Goal: Task Accomplishment & Management: Complete application form

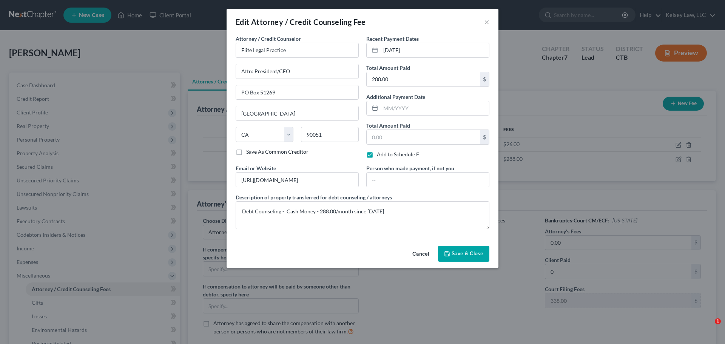
select select "0"
select select "4"
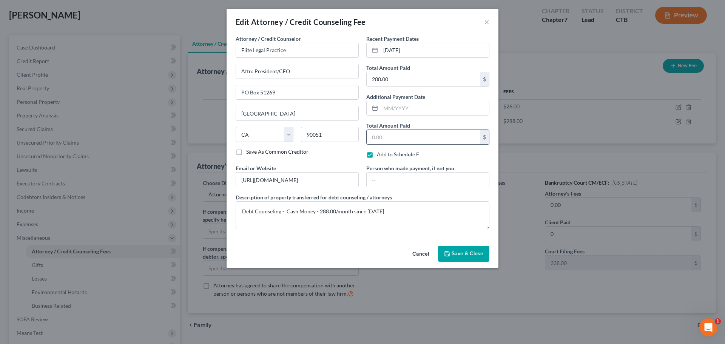
click at [397, 135] on input "text" at bounding box center [423, 137] width 113 height 14
click at [390, 137] on input "text" at bounding box center [423, 137] width 113 height 14
type input "3"
type input "6,912.00"
click at [473, 255] on span "Save & Close" at bounding box center [468, 253] width 32 height 6
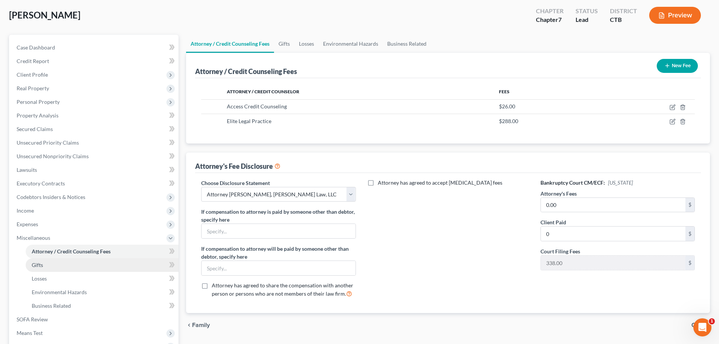
click at [46, 269] on link "Gifts" at bounding box center [102, 265] width 153 height 14
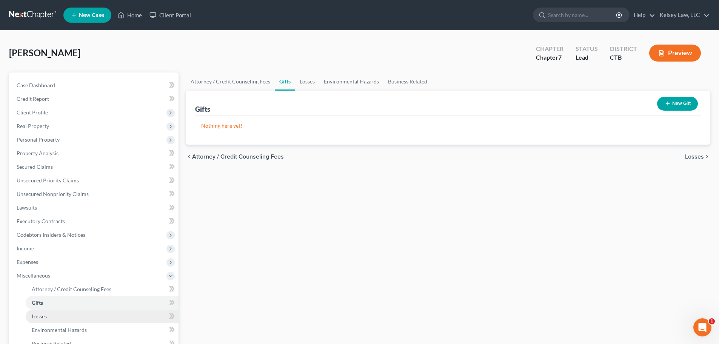
click at [37, 311] on link "Losses" at bounding box center [102, 317] width 153 height 14
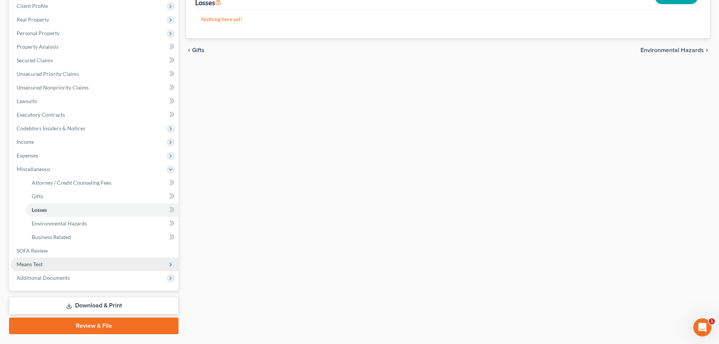
scroll to position [113, 0]
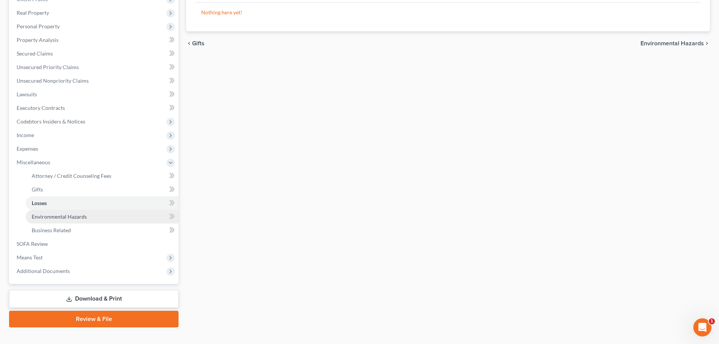
click at [78, 221] on link "Environmental Hazards" at bounding box center [102, 217] width 153 height 14
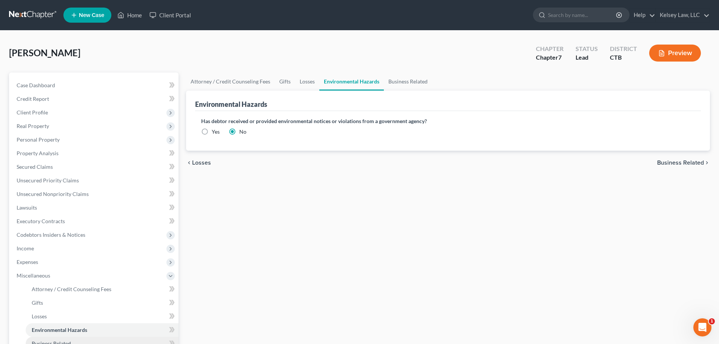
scroll to position [113, 0]
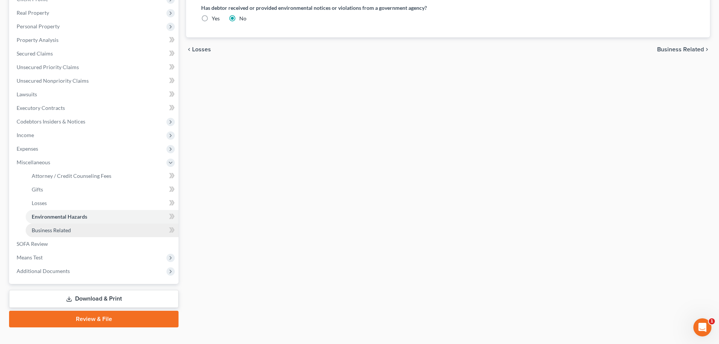
click at [71, 234] on link "Business Related" at bounding box center [102, 231] width 153 height 14
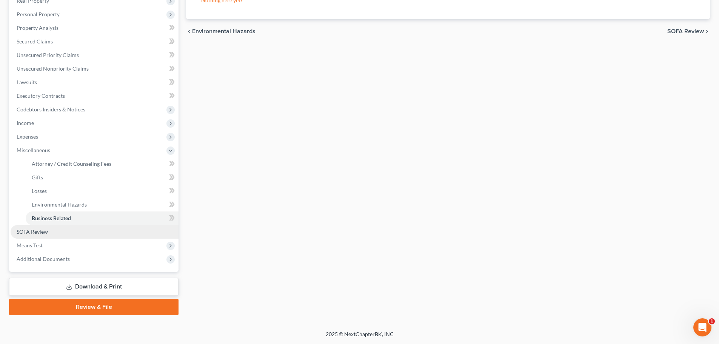
click at [53, 234] on link "SOFA Review" at bounding box center [95, 232] width 168 height 14
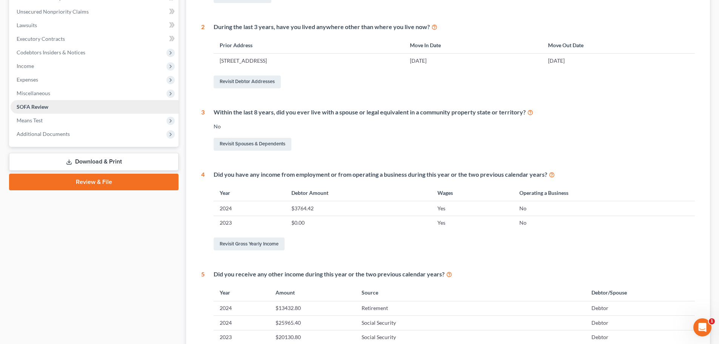
scroll to position [189, 0]
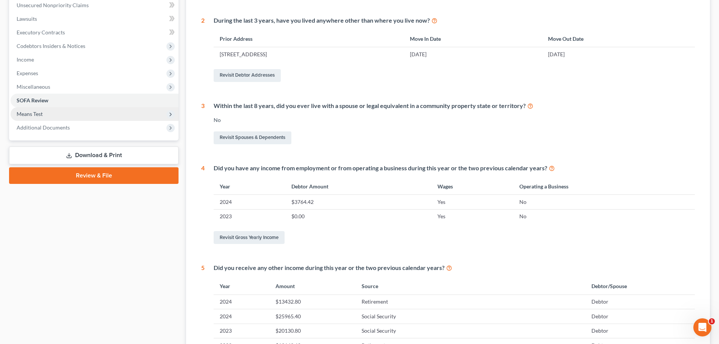
click at [43, 115] on span "Means Test" at bounding box center [95, 114] width 168 height 14
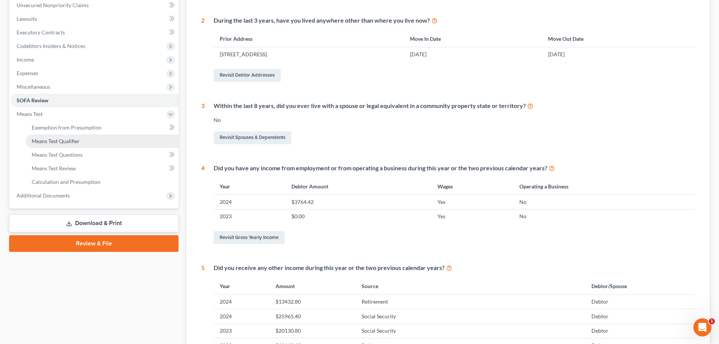
click at [90, 143] on link "Means Test Qualifier" at bounding box center [102, 141] width 153 height 14
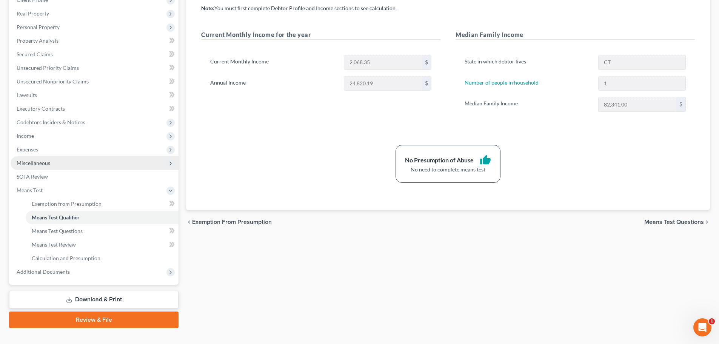
scroll to position [113, 0]
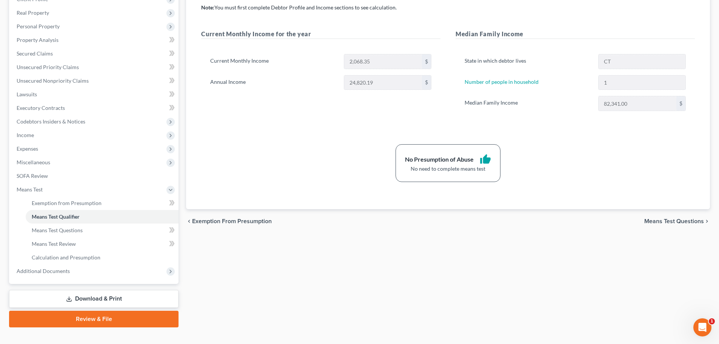
click at [212, 278] on div "Exemption from Presumption Means Test Qualifier Means Test Questions Means Test…" at bounding box center [448, 143] width 532 height 368
click at [96, 298] on link "Download & Print" at bounding box center [94, 299] width 170 height 18
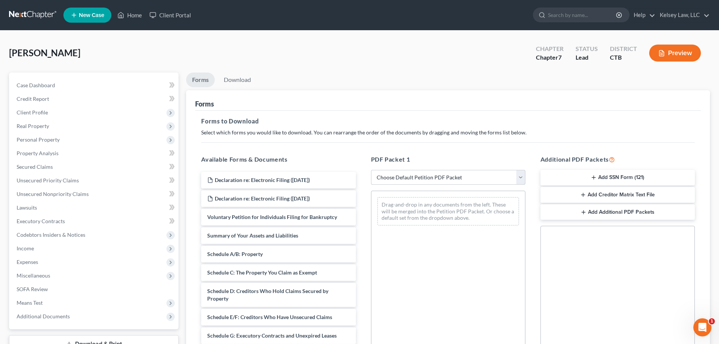
click at [447, 179] on select "Choose Default Petition PDF Packet Complete Bankruptcy Petition (all forms and …" at bounding box center [448, 177] width 154 height 15
select select "5"
click at [371, 170] on select "Choose Default Petition PDF Packet Complete Bankruptcy Petition (all forms and …" at bounding box center [448, 177] width 154 height 15
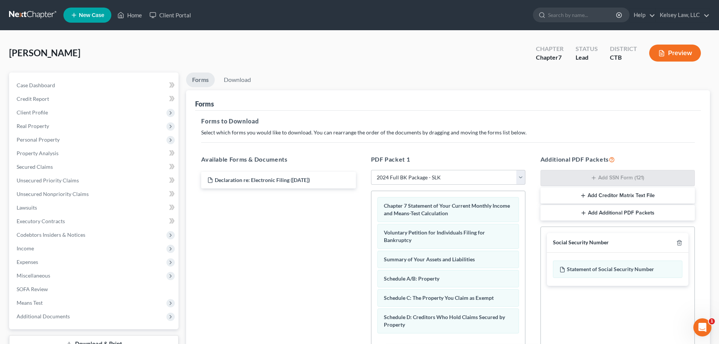
drag, startPoint x: 294, startPoint y: 196, endPoint x: 477, endPoint y: 352, distance: 240.8
click at [477, 344] on html "Home New Case Client Portal [PERSON_NAME], LLC [EMAIL_ADDRESS][DOMAIN_NAME] My …" at bounding box center [359, 233] width 719 height 466
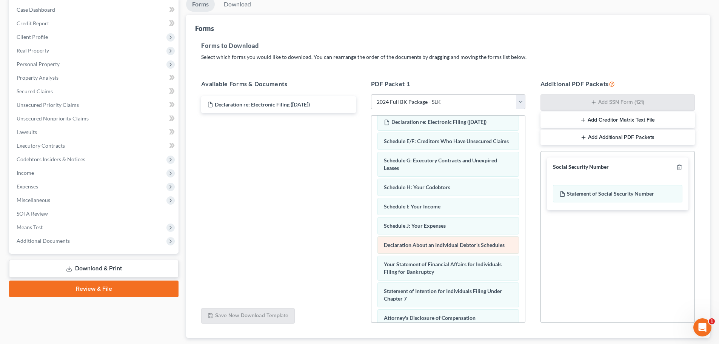
scroll to position [109, 0]
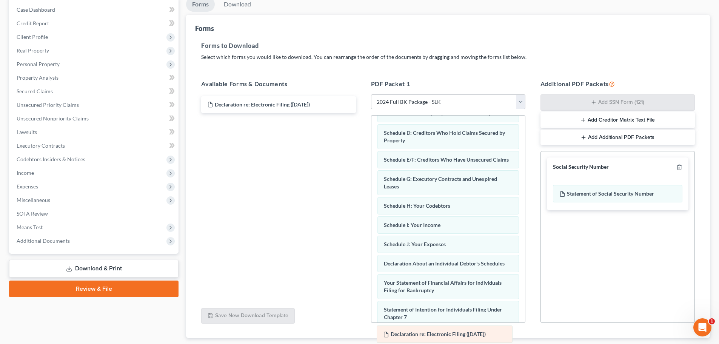
drag, startPoint x: 455, startPoint y: 159, endPoint x: 454, endPoint y: 333, distance: 174.4
click at [454, 333] on div "Declaration re: Electronic Filing ([DATE]) Chapter 7 Statement of Your Current …" at bounding box center [449, 236] width 154 height 459
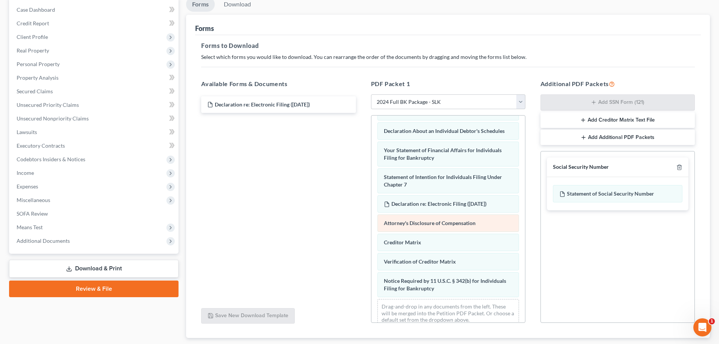
scroll to position [260, 0]
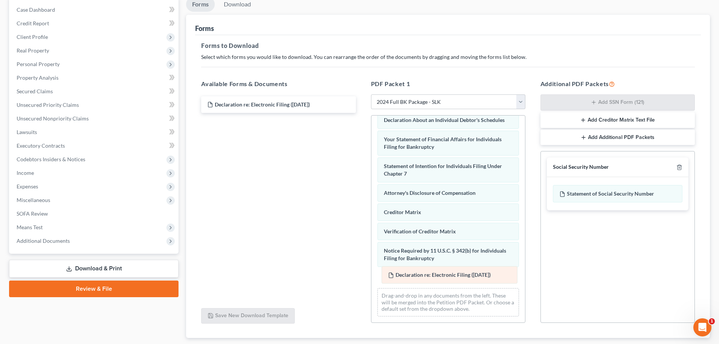
drag, startPoint x: 446, startPoint y: 189, endPoint x: 450, endPoint y: 271, distance: 82.0
click at [450, 271] on div "Declaration re: Electronic Filing ([DATE]) Chapter 7 Statement of Your Current …" at bounding box center [449, 92] width 154 height 459
click at [657, 117] on button "Add Creditor Matrix Text File" at bounding box center [618, 120] width 154 height 16
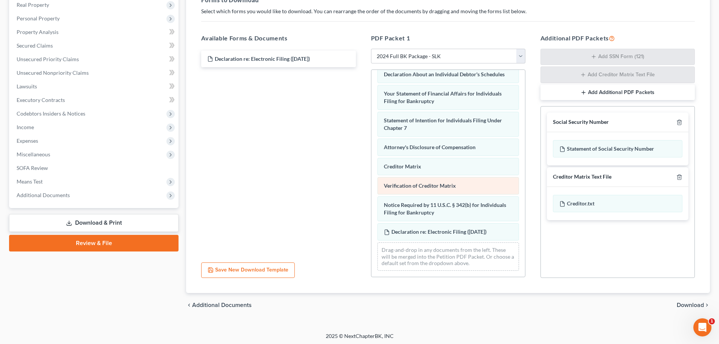
scroll to position [123, 0]
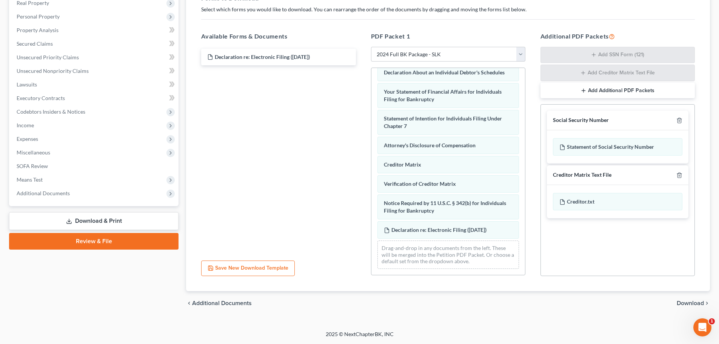
click at [692, 302] on span "Download" at bounding box center [690, 303] width 27 height 6
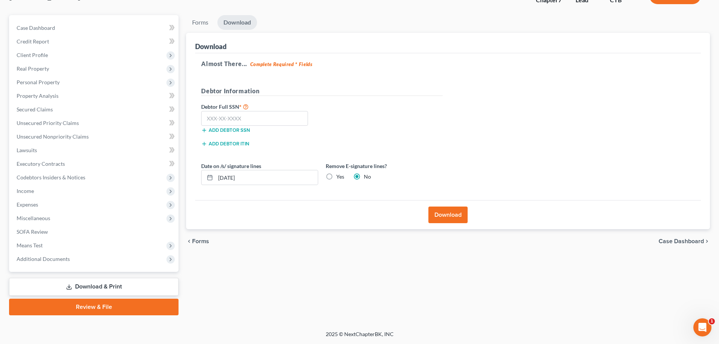
scroll to position [57, 0]
click at [267, 176] on input "[DATE]" at bounding box center [267, 177] width 102 height 14
drag, startPoint x: 267, startPoint y: 176, endPoint x: 125, endPoint y: 155, distance: 144.0
click at [122, 159] on div "Petition Navigation Case Dashboard Payments Invoices Payments Payments Credit R…" at bounding box center [359, 165] width 709 height 300
click at [336, 177] on label "Yes" at bounding box center [340, 177] width 8 height 8
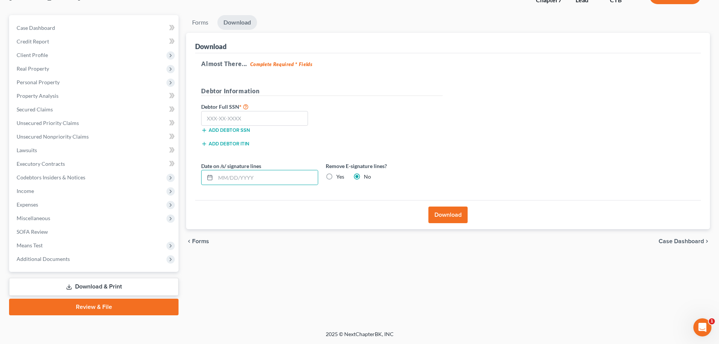
click at [339, 177] on input "Yes" at bounding box center [341, 175] width 5 height 5
radio input "true"
radio input "false"
click at [236, 117] on input "text" at bounding box center [254, 118] width 107 height 15
type input "022-44-9078"
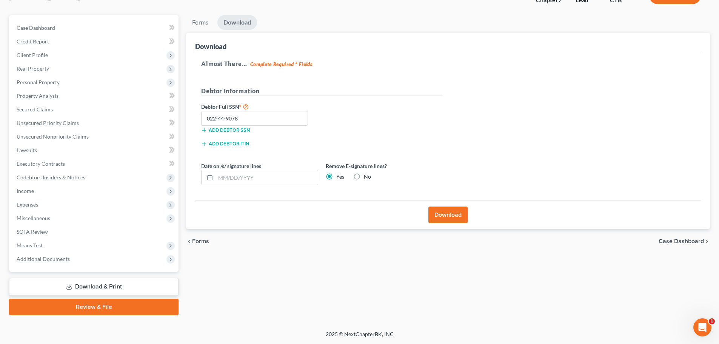
click at [454, 219] on button "Download" at bounding box center [448, 215] width 39 height 17
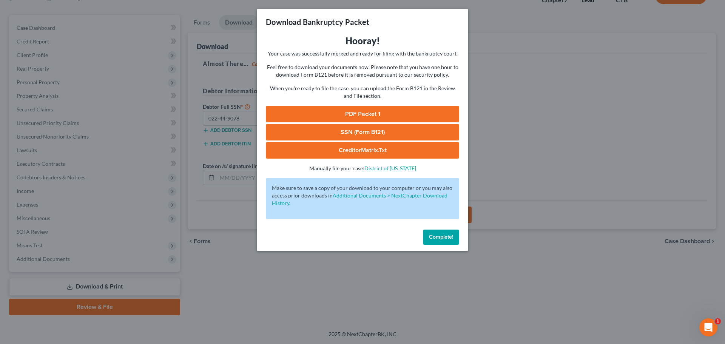
click at [394, 116] on link "PDF Packet 1" at bounding box center [362, 114] width 193 height 17
click at [375, 129] on link "SSN (Form B121)" at bounding box center [362, 132] width 193 height 17
click at [379, 150] on link "CreditorMatrix.txt" at bounding box center [362, 150] width 193 height 17
click at [358, 148] on link "CreditorMatrix.txt" at bounding box center [362, 150] width 193 height 17
click at [443, 234] on span "Complete!" at bounding box center [441, 237] width 24 height 6
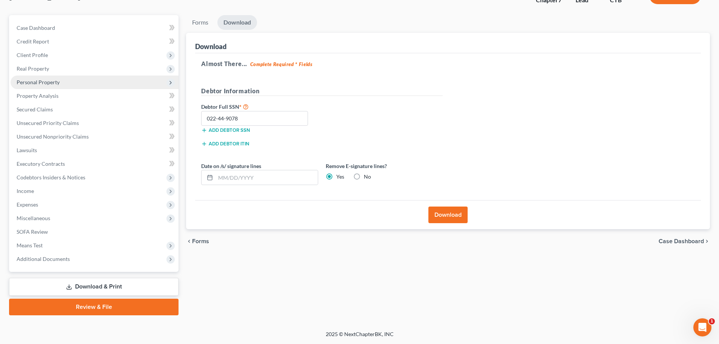
click at [42, 83] on span "Personal Property" at bounding box center [38, 82] width 43 height 6
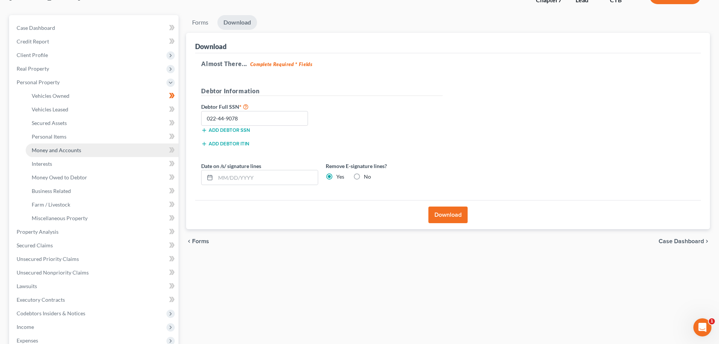
click at [69, 150] on span "Money and Accounts" at bounding box center [56, 150] width 49 height 6
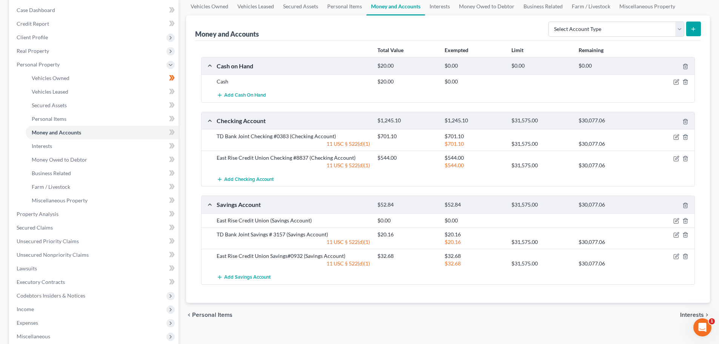
scroll to position [76, 0]
click at [677, 219] on icon "button" at bounding box center [677, 220] width 6 height 6
select select "49"
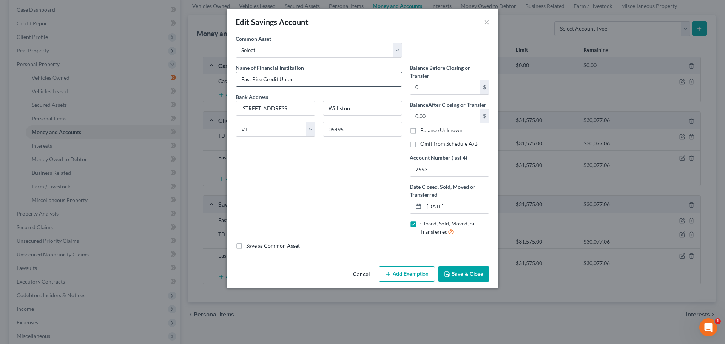
click at [322, 80] on input "East Rise Credit Union" at bounding box center [319, 79] width 166 height 14
type input "East Rise Credit Union Savings#7593"
click at [469, 273] on button "Save & Close" at bounding box center [463, 274] width 51 height 16
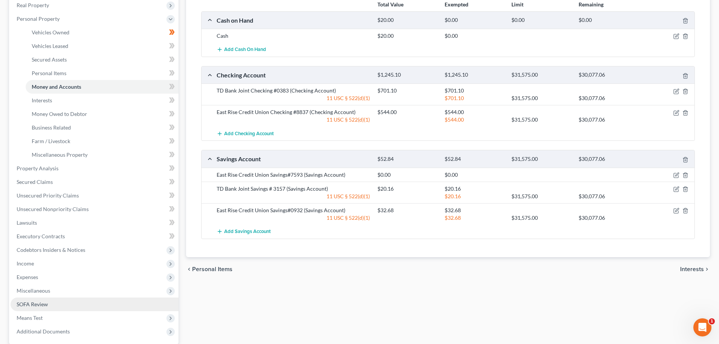
scroll to position [151, 0]
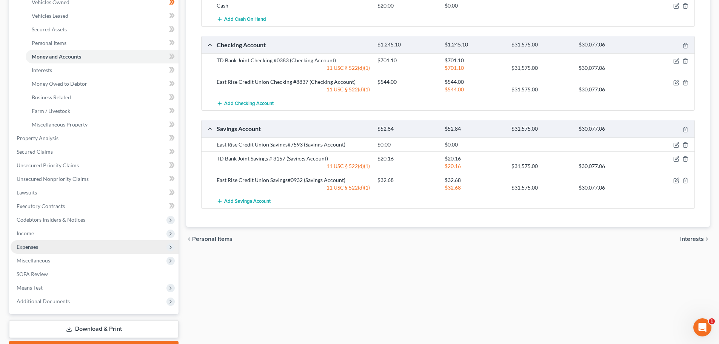
click at [40, 247] on span "Expenses" at bounding box center [95, 247] width 168 height 14
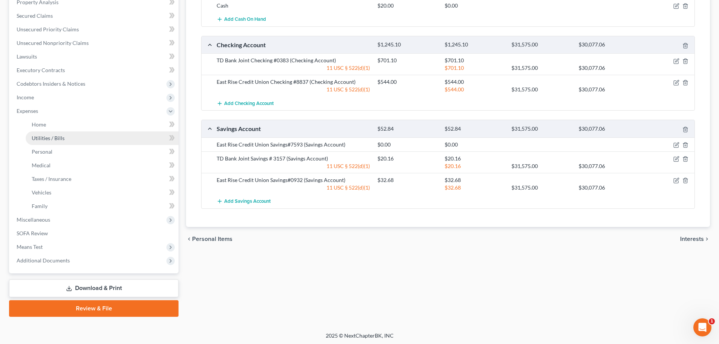
click at [62, 137] on span "Utilities / Bills" at bounding box center [48, 138] width 33 height 6
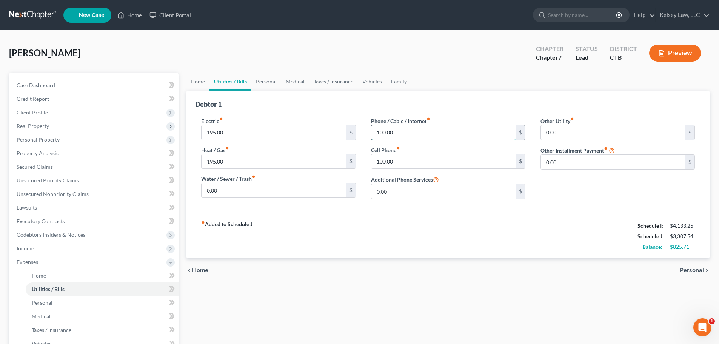
type input "100.00"
click at [274, 81] on link "Personal" at bounding box center [266, 81] width 30 height 18
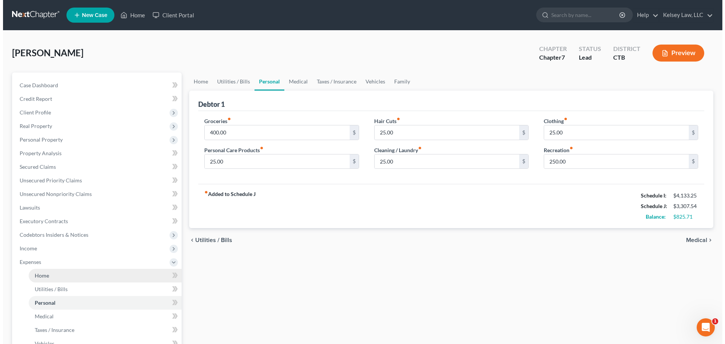
scroll to position [38, 0]
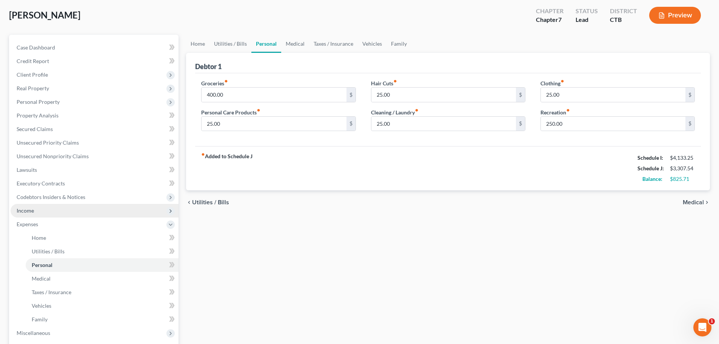
click at [31, 207] on span "Income" at bounding box center [25, 210] width 17 height 6
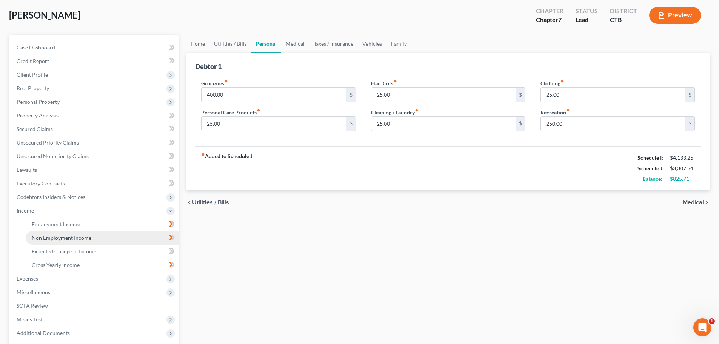
click at [66, 237] on span "Non Employment Income" at bounding box center [62, 237] width 60 height 6
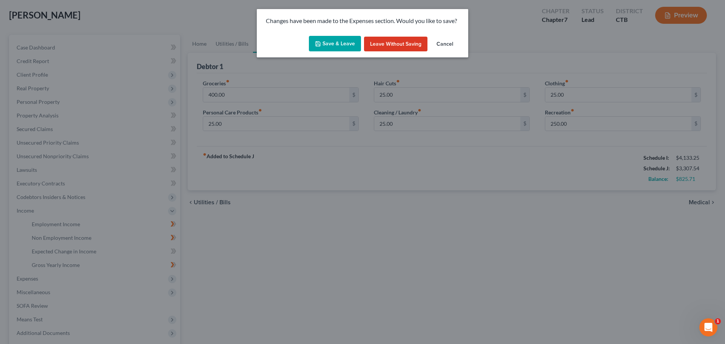
click at [331, 46] on button "Save & Leave" at bounding box center [335, 44] width 52 height 16
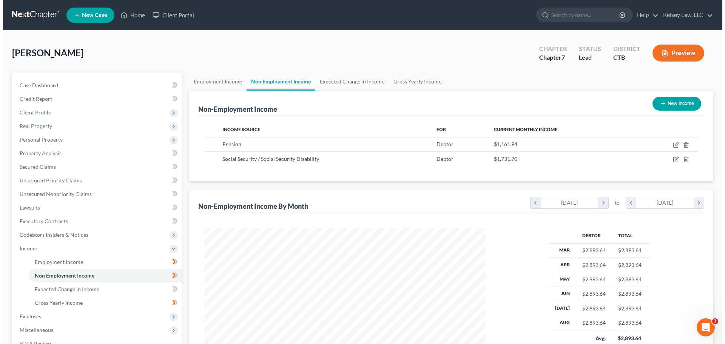
scroll to position [141, 297]
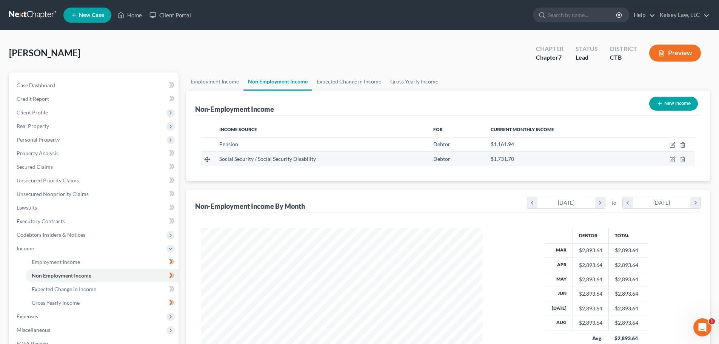
click at [506, 159] on span "$1,731.70" at bounding box center [502, 159] width 23 height 6
click at [675, 161] on icon "button" at bounding box center [672, 159] width 5 height 5
select select "4"
select select "0"
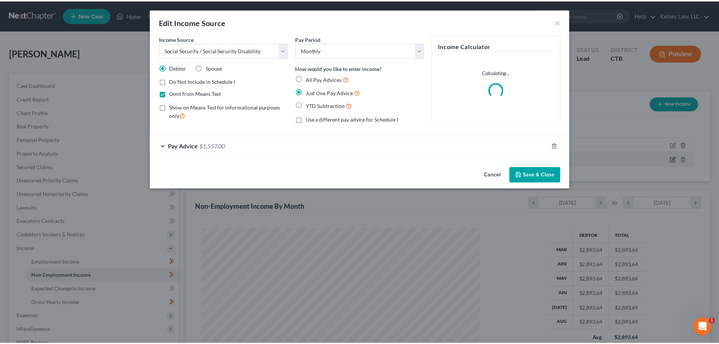
scroll to position [142, 299]
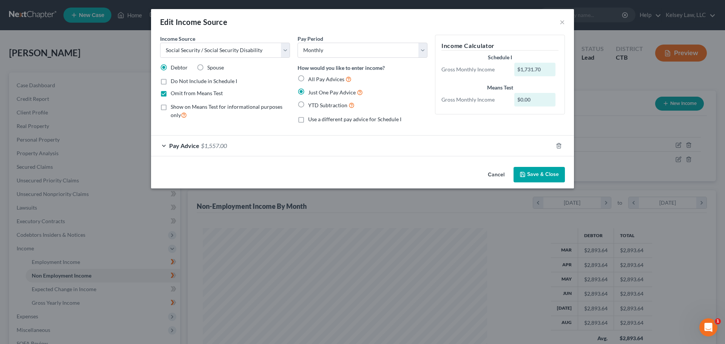
click at [170, 149] on span "Pay Advice" at bounding box center [184, 145] width 30 height 7
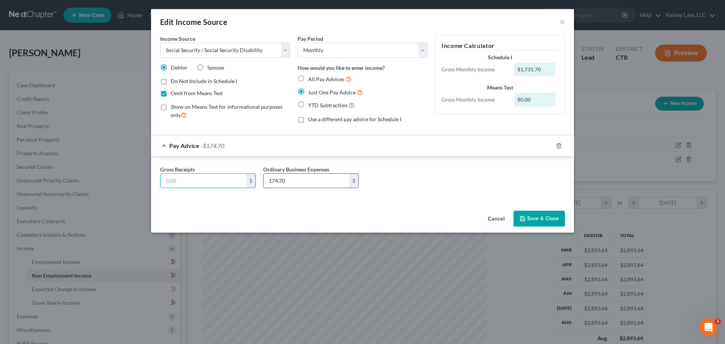
click at [299, 178] on input "174.70" at bounding box center [307, 181] width 86 height 14
click at [560, 145] on icon "button" at bounding box center [559, 146] width 6 height 6
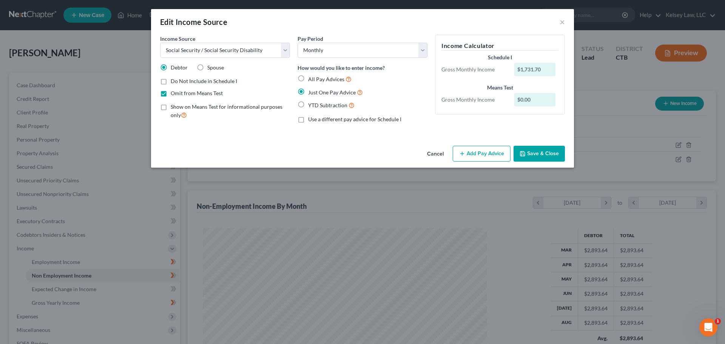
click at [556, 156] on button "Save & Close" at bounding box center [538, 154] width 51 height 16
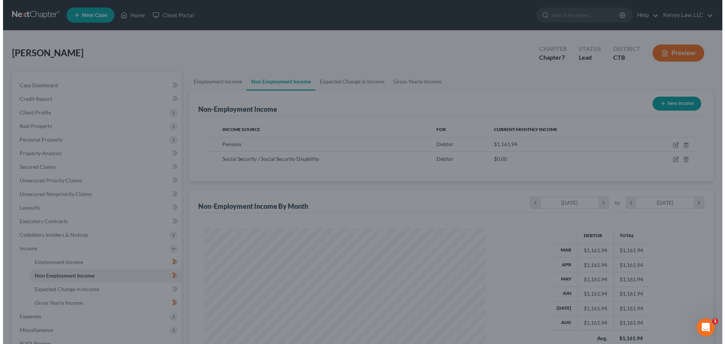
scroll to position [377408, 377252]
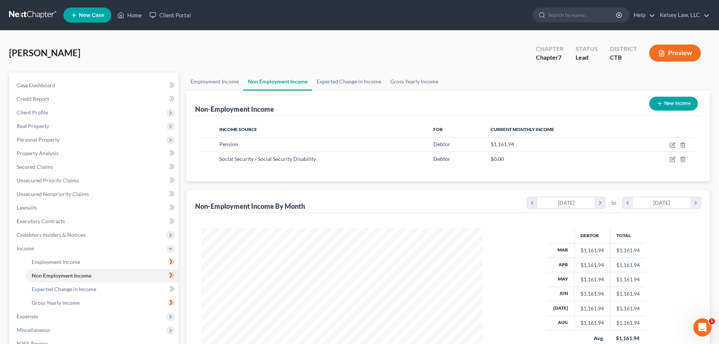
click at [556, 156] on div "$0.00" at bounding box center [559, 159] width 137 height 8
click at [589, 146] on div "$1,161.94" at bounding box center [559, 144] width 137 height 8
click at [672, 143] on icon "button" at bounding box center [672, 145] width 5 height 5
select select "2"
select select "0"
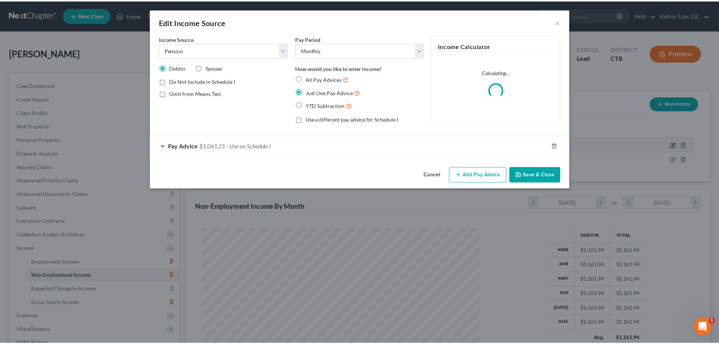
scroll to position [142, 299]
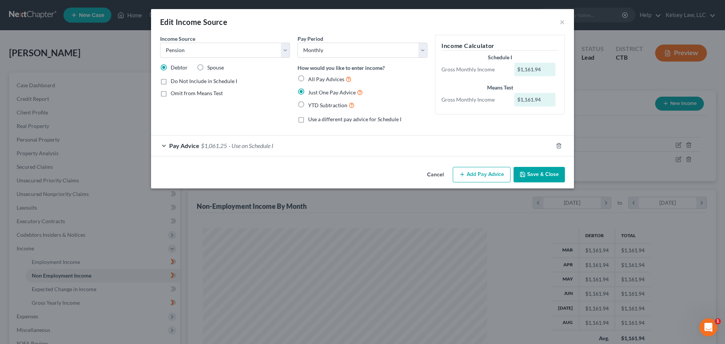
click at [162, 145] on div "Pay Advice $1,061.25 - Use on Schedule I" at bounding box center [352, 146] width 402 height 20
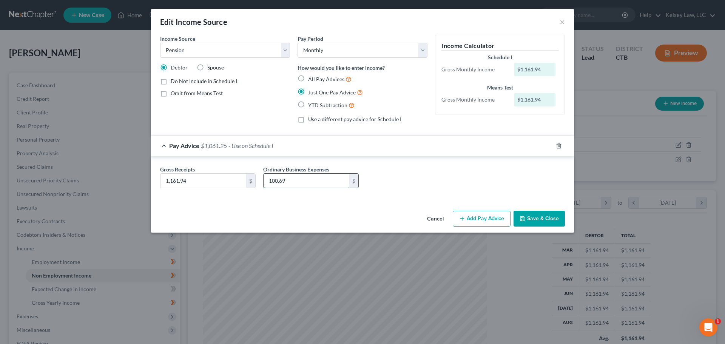
click at [297, 183] on input "100.69" at bounding box center [307, 181] width 86 height 14
click at [532, 217] on button "Save & Close" at bounding box center [538, 219] width 51 height 16
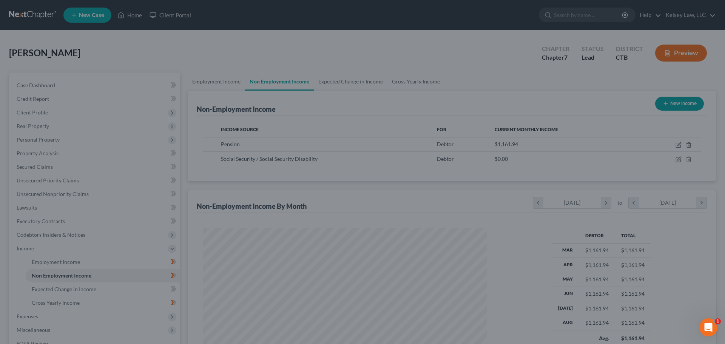
scroll to position [377408, 377252]
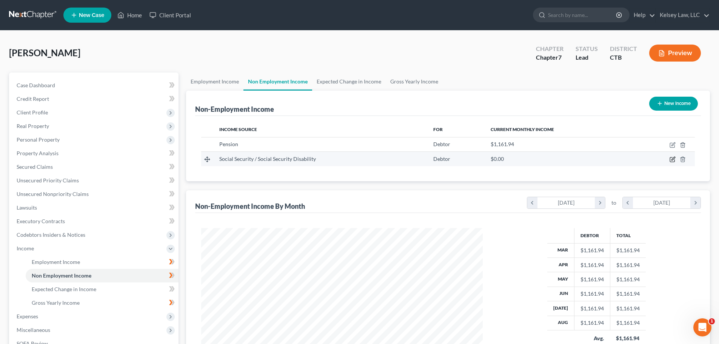
click at [672, 156] on icon "button" at bounding box center [673, 159] width 6 height 6
select select "4"
select select "0"
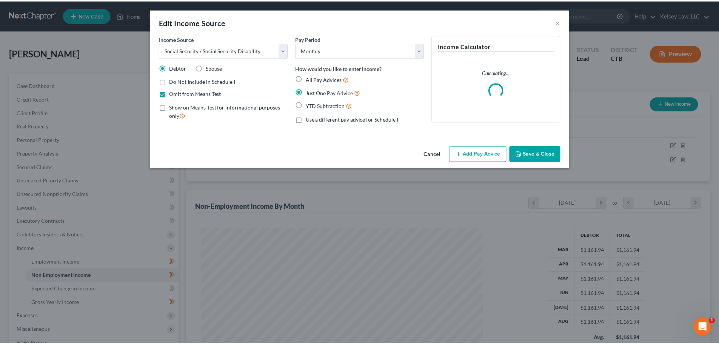
scroll to position [142, 299]
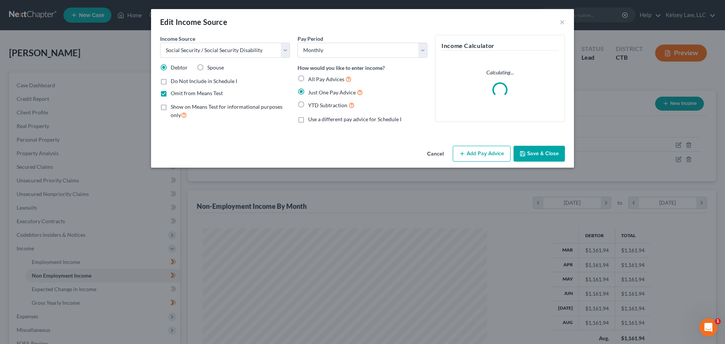
click at [480, 156] on button "Add Pay Advice" at bounding box center [482, 154] width 58 height 16
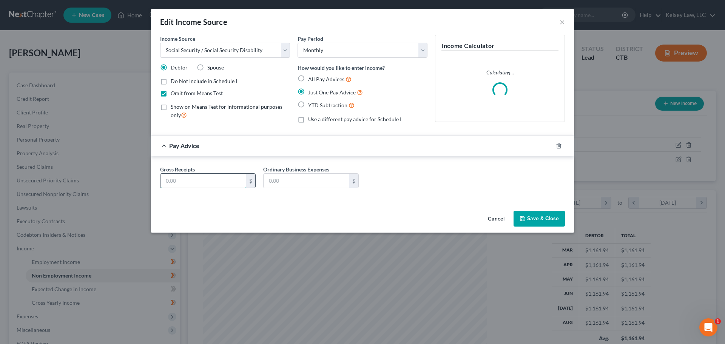
click at [216, 179] on input "text" at bounding box center [203, 181] width 86 height 14
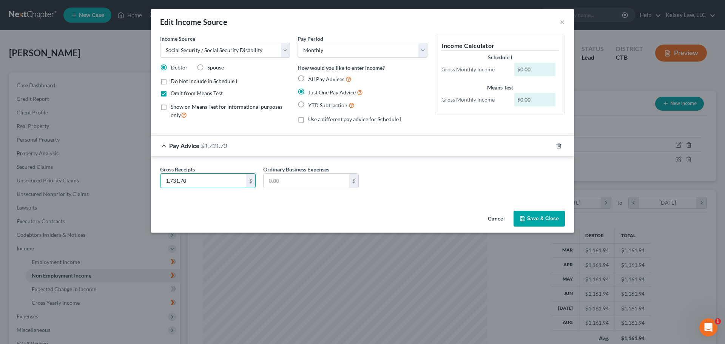
type input "1,731.70"
click at [542, 215] on button "Save & Close" at bounding box center [538, 219] width 51 height 16
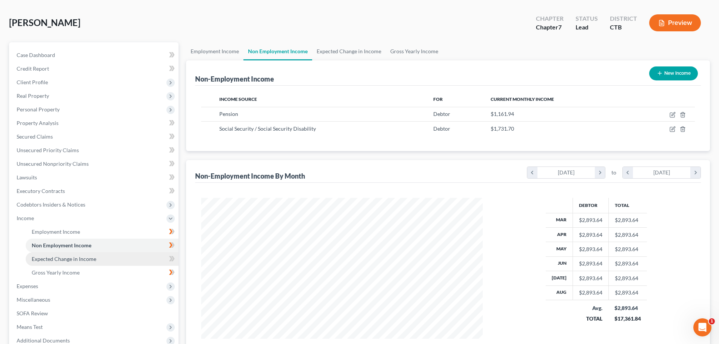
scroll to position [76, 0]
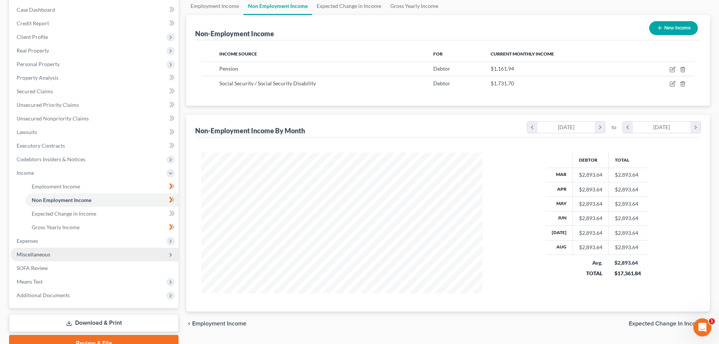
click at [76, 254] on span "Miscellaneous" at bounding box center [95, 255] width 168 height 14
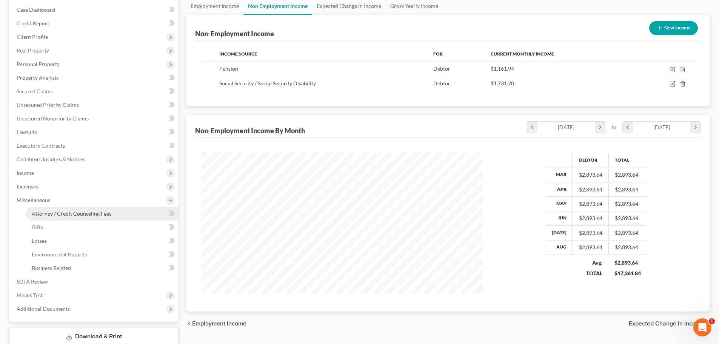
click at [86, 216] on link "Attorney / Credit Counseling Fees" at bounding box center [102, 214] width 153 height 14
select select "0"
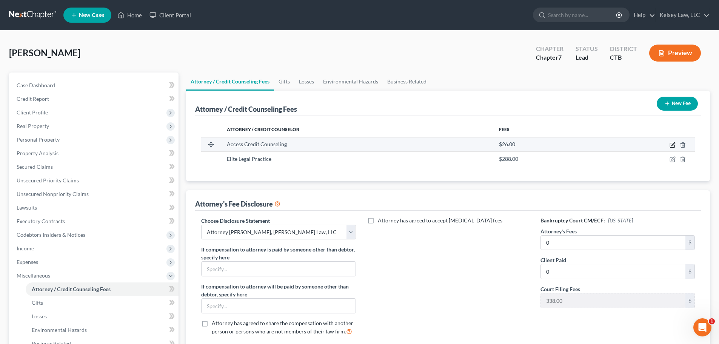
click at [674, 146] on icon "button" at bounding box center [673, 145] width 6 height 6
select select "4"
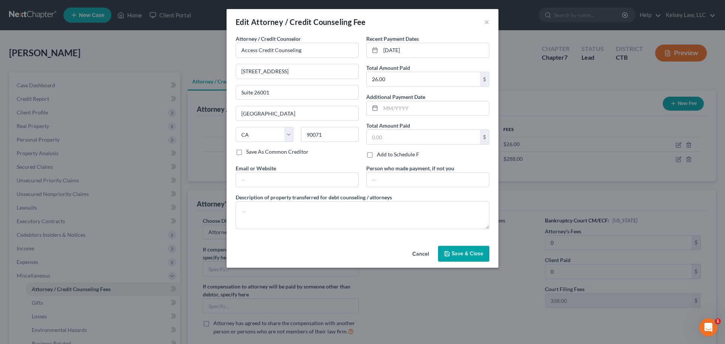
click at [461, 258] on button "Save & Close" at bounding box center [463, 254] width 51 height 16
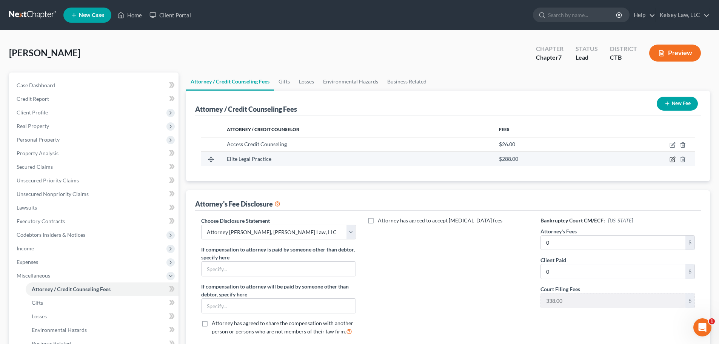
click at [671, 159] on icon "button" at bounding box center [673, 159] width 6 height 6
select select "4"
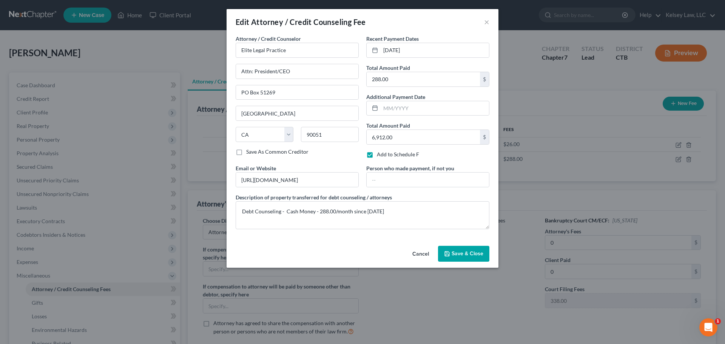
click at [463, 253] on span "Save & Close" at bounding box center [468, 253] width 32 height 6
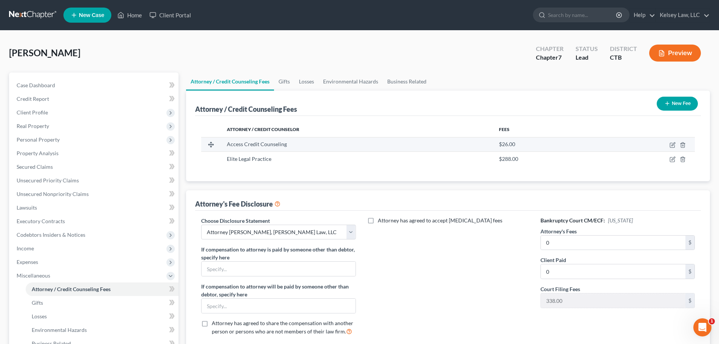
click at [512, 145] on span "$26.00" at bounding box center [507, 144] width 16 height 6
click at [674, 142] on icon "button" at bounding box center [673, 145] width 6 height 6
select select "4"
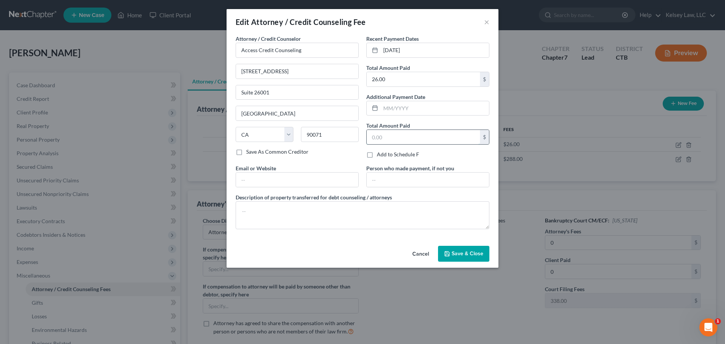
click at [424, 136] on input "text" at bounding box center [423, 137] width 113 height 14
type input "26.00"
click at [465, 253] on span "Save & Close" at bounding box center [468, 253] width 32 height 6
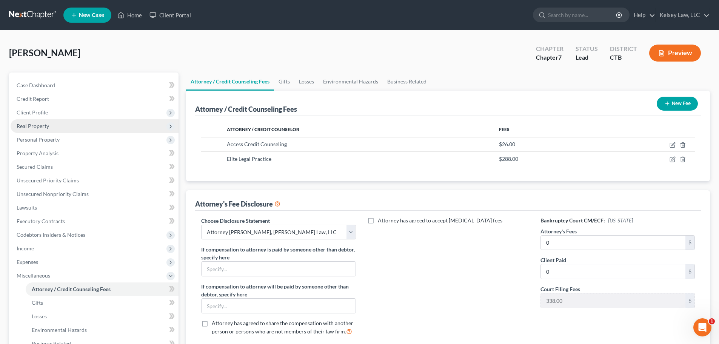
click at [25, 126] on span "Real Property" at bounding box center [33, 126] width 32 height 6
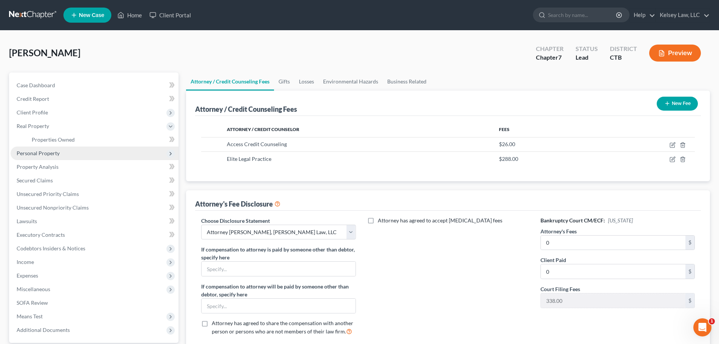
click at [46, 154] on span "Personal Property" at bounding box center [38, 153] width 43 height 6
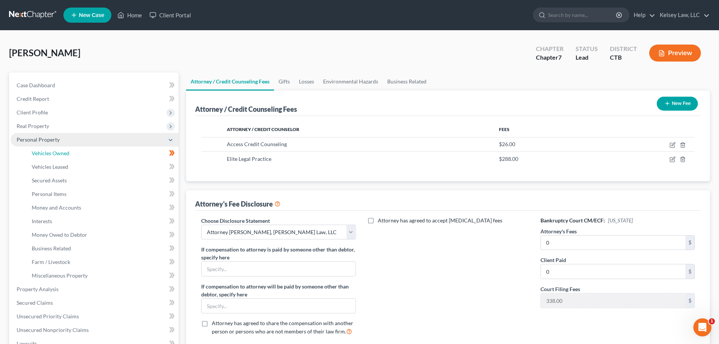
click at [46, 154] on span "Vehicles Owned" at bounding box center [51, 153] width 38 height 6
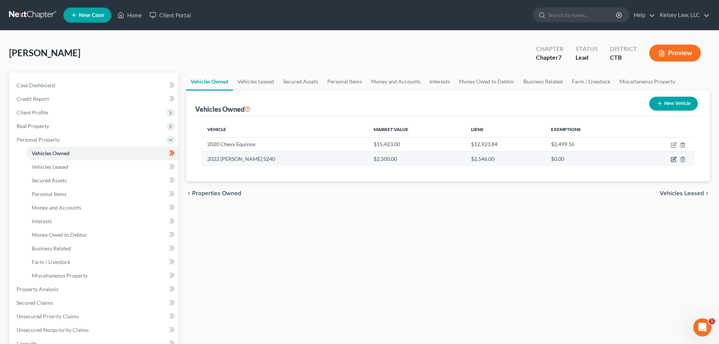
click at [673, 160] on icon "button" at bounding box center [674, 158] width 3 height 3
select select "7"
select select "4"
select select "2"
select select "0"
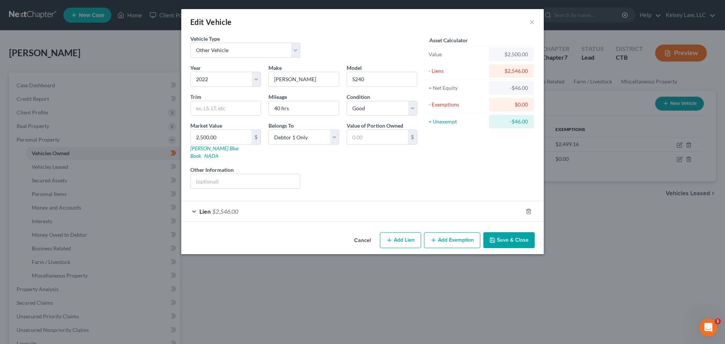
click at [192, 203] on div "Lien $2,546.00" at bounding box center [351, 211] width 341 height 20
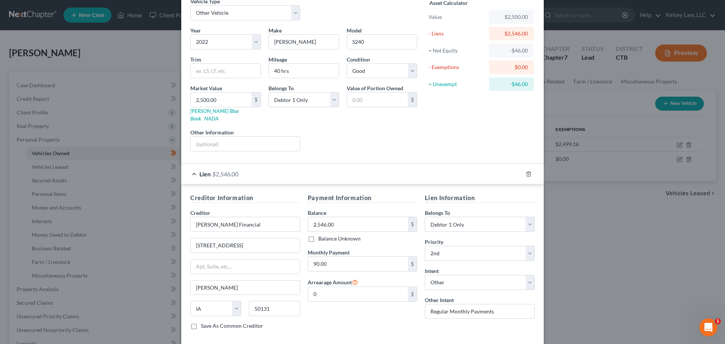
scroll to position [69, 0]
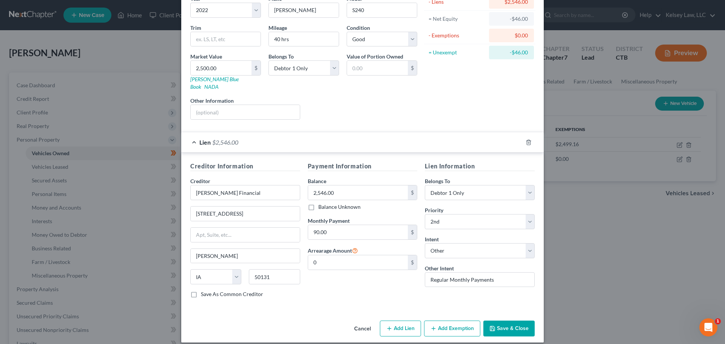
click at [440, 321] on button "Add Exemption" at bounding box center [452, 329] width 56 height 16
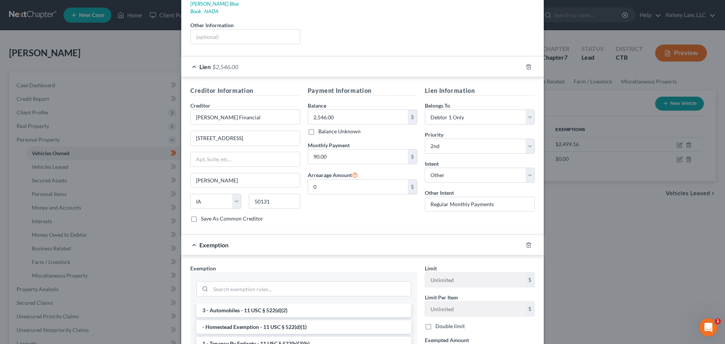
scroll to position [0, 0]
click at [300, 337] on li "- Homestead Exemption - 11 USC § 522(d)(1)" at bounding box center [303, 344] width 215 height 14
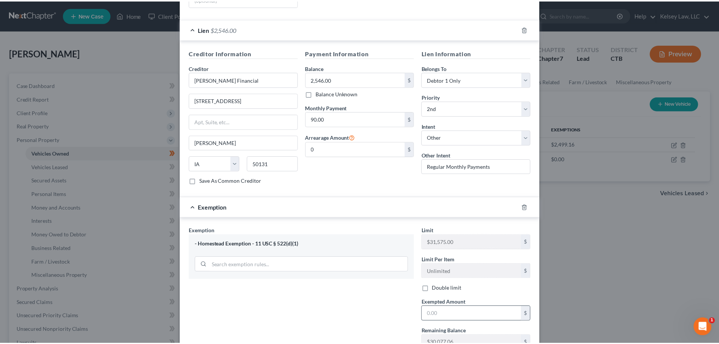
scroll to position [220, 0]
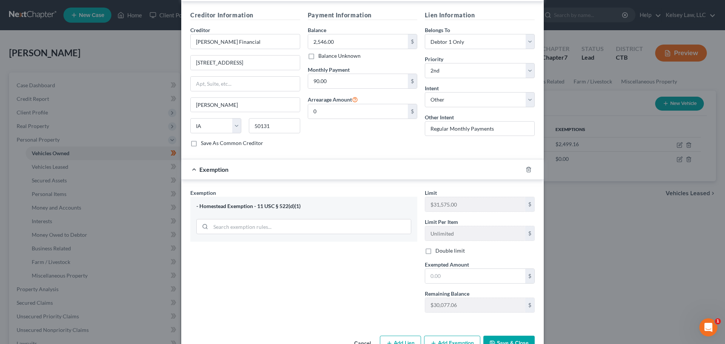
click at [504, 336] on button "Save & Close" at bounding box center [508, 344] width 51 height 16
click at [456, 269] on input "text" at bounding box center [475, 276] width 100 height 14
type input "0.00"
click at [499, 336] on button "Save & Close" at bounding box center [508, 344] width 51 height 16
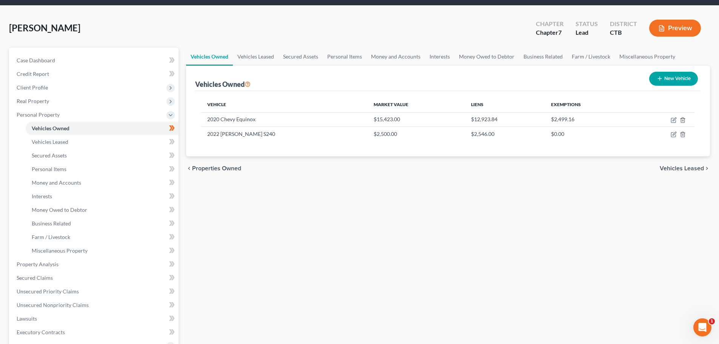
scroll to position [38, 0]
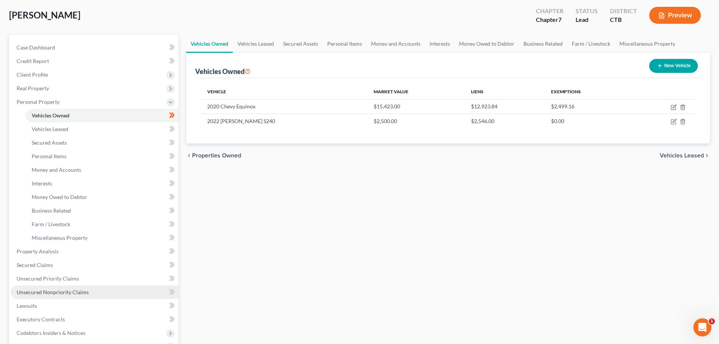
click at [45, 291] on span "Unsecured Nonpriority Claims" at bounding box center [53, 292] width 72 height 6
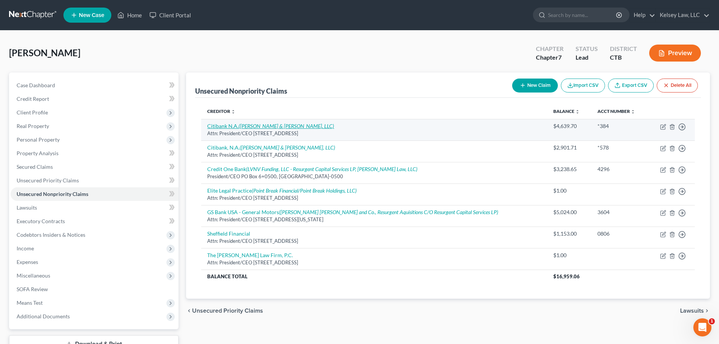
click at [247, 125] on icon "([PERSON_NAME] & [PERSON_NAME], LLC)" at bounding box center [287, 126] width 96 height 6
select select "43"
select select "2"
select select "0"
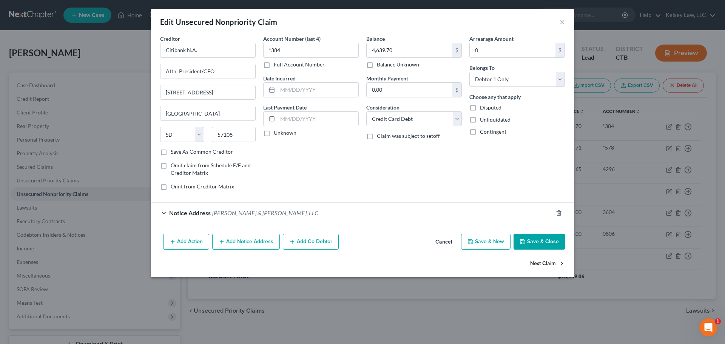
click at [556, 264] on button "Next Claim" at bounding box center [547, 264] width 35 height 16
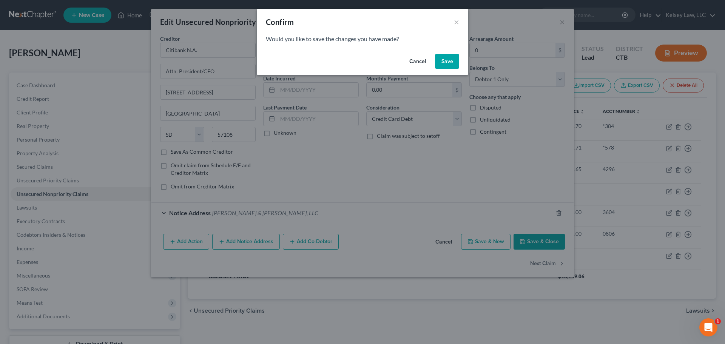
click at [444, 60] on button "Save" at bounding box center [447, 61] width 24 height 15
select select "43"
select select "2"
select select "0"
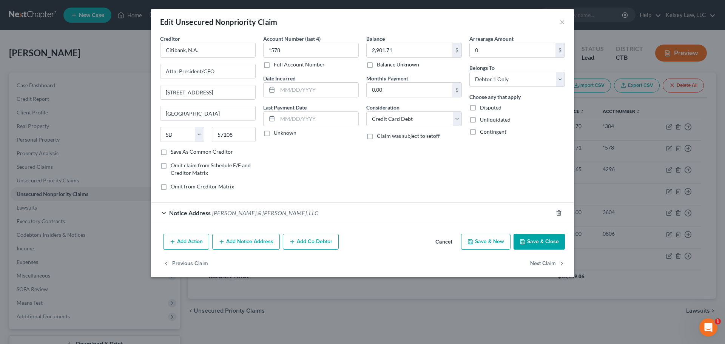
click at [542, 237] on button "Save & Close" at bounding box center [538, 242] width 51 height 16
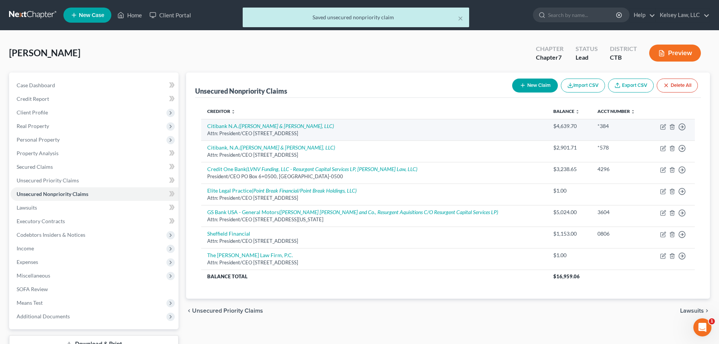
click at [289, 131] on div "Attn: President/CEO [STREET_ADDRESS]" at bounding box center [374, 133] width 334 height 7
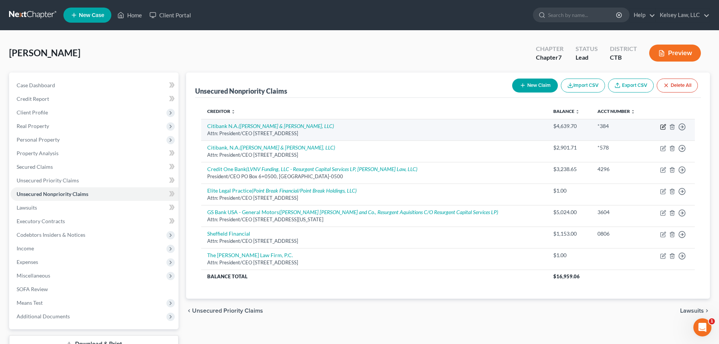
click at [664, 128] on icon "button" at bounding box center [663, 127] width 6 height 6
select select "43"
select select "2"
select select "0"
select select "35"
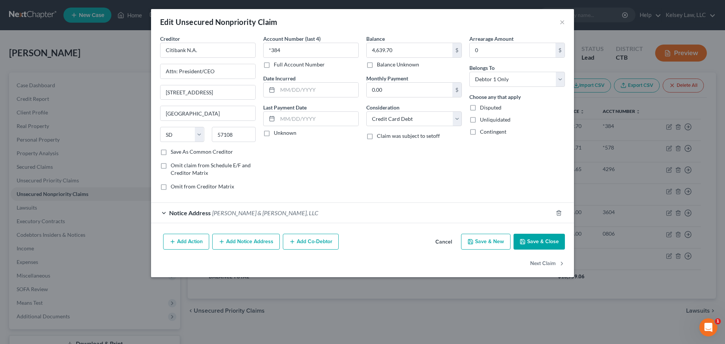
click at [165, 213] on div "Notice Address [PERSON_NAME] & [PERSON_NAME], LLC" at bounding box center [352, 213] width 402 height 20
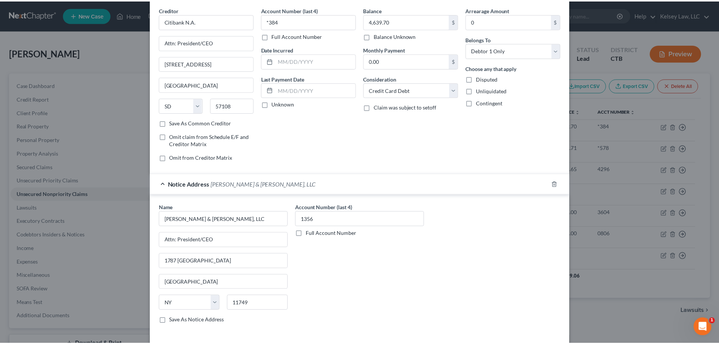
scroll to position [84, 0]
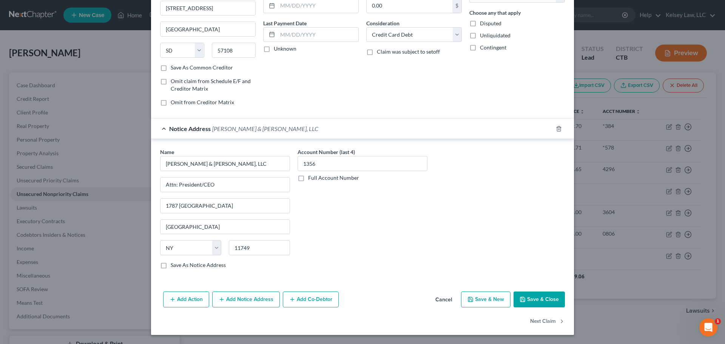
click at [540, 302] on button "Save & Close" at bounding box center [538, 299] width 51 height 16
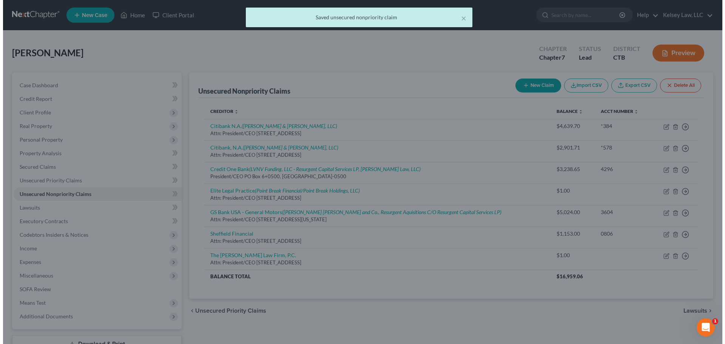
scroll to position [0, 0]
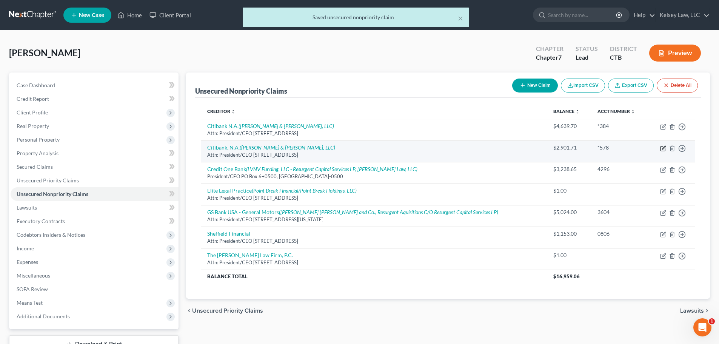
click at [662, 146] on icon "button" at bounding box center [663, 148] width 5 height 5
select select "43"
select select "2"
select select "0"
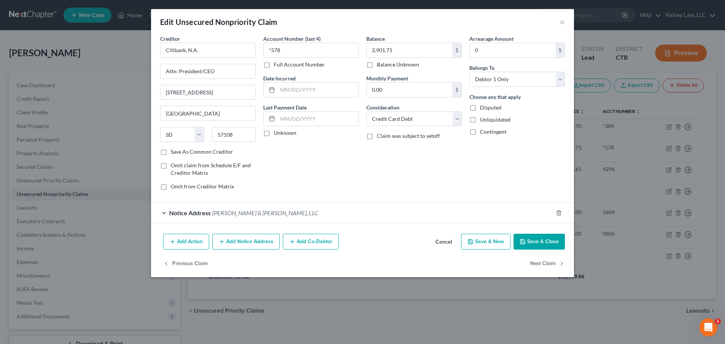
click at [165, 215] on div "Notice Address [PERSON_NAME] & [PERSON_NAME], LLC" at bounding box center [352, 213] width 402 height 20
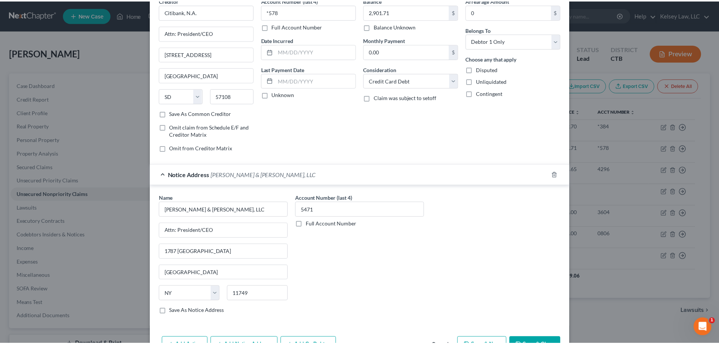
scroll to position [84, 0]
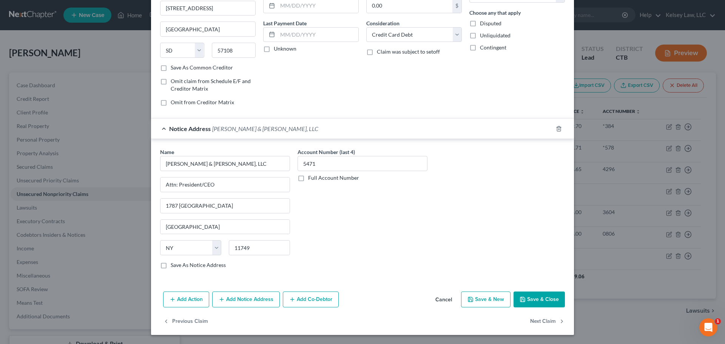
click at [543, 298] on button "Save & Close" at bounding box center [538, 299] width 51 height 16
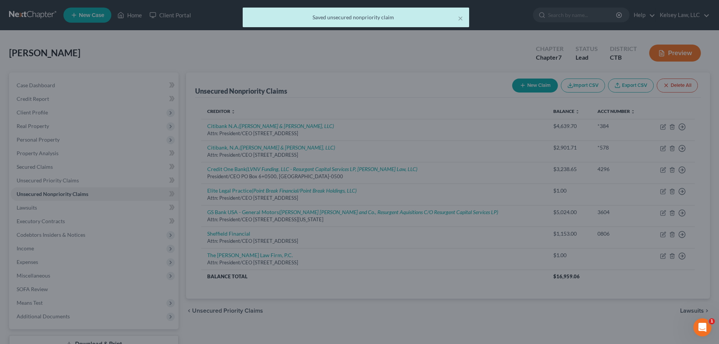
scroll to position [0, 0]
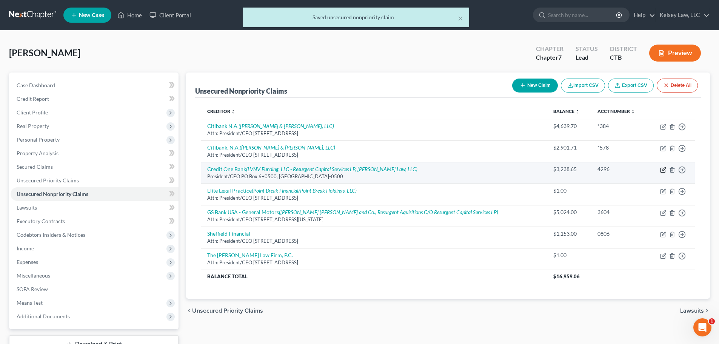
click at [662, 170] on icon "button" at bounding box center [663, 170] width 6 height 6
select select "4"
select select "2"
select select "0"
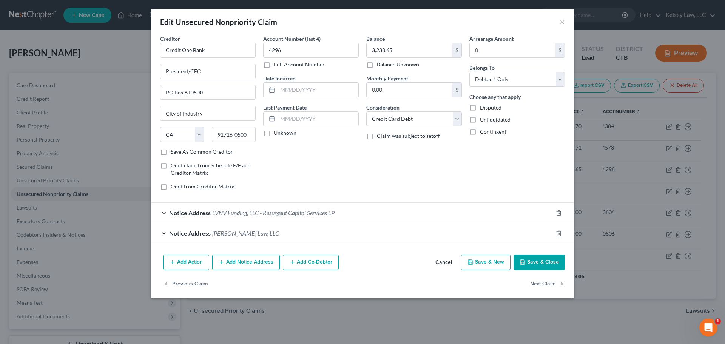
click at [531, 265] on button "Save & Close" at bounding box center [538, 262] width 51 height 16
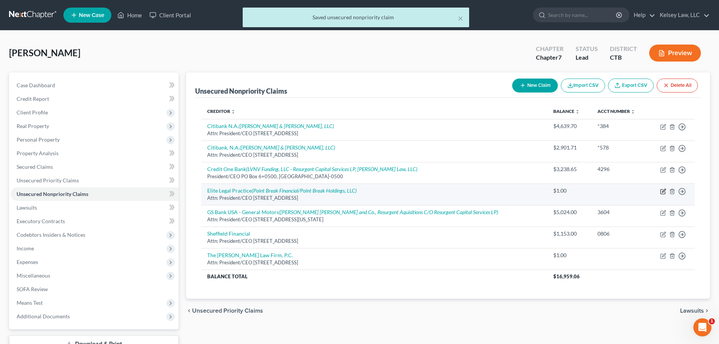
click at [664, 192] on icon "button" at bounding box center [663, 191] width 6 height 6
select select "4"
select select "3"
select select "0"
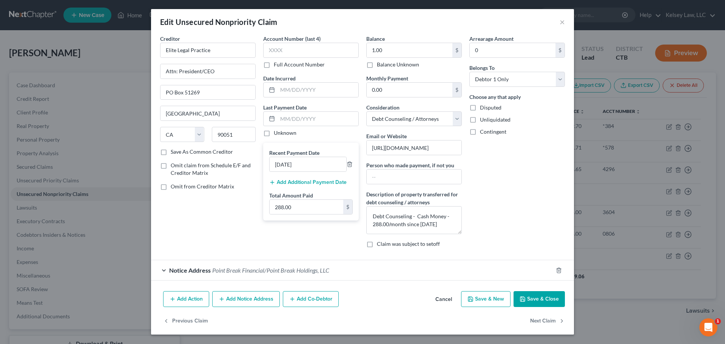
click at [545, 299] on button "Save & Close" at bounding box center [538, 299] width 51 height 16
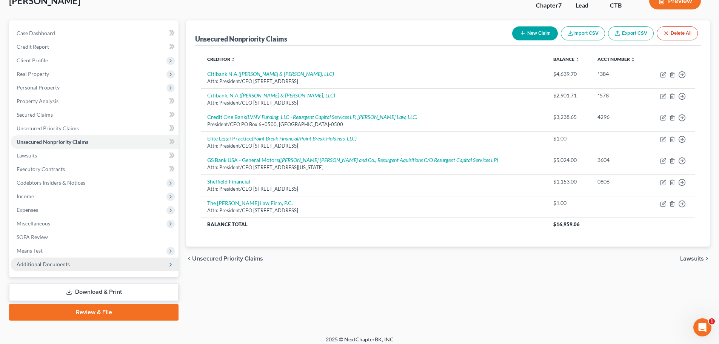
scroll to position [57, 0]
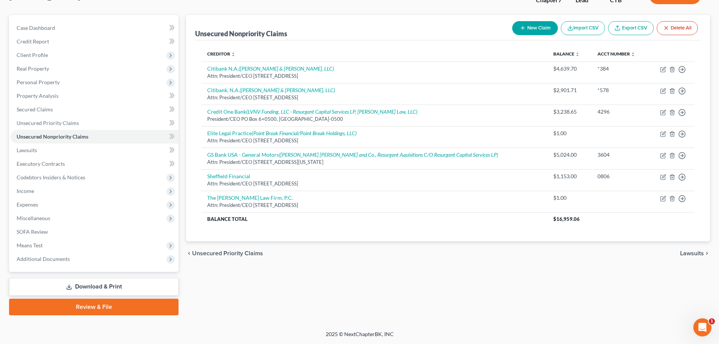
click at [120, 288] on link "Download & Print" at bounding box center [94, 287] width 170 height 18
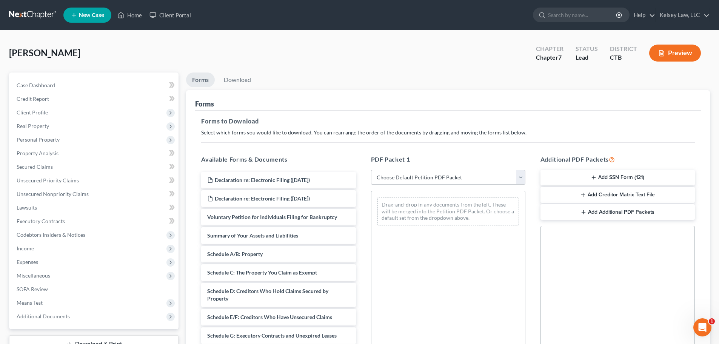
click at [418, 178] on select "Choose Default Petition PDF Packet Complete Bankruptcy Petition (all forms and …" at bounding box center [448, 177] width 154 height 15
select select "5"
click at [371, 170] on select "Choose Default Petition PDF Packet Complete Bankruptcy Petition (all forms and …" at bounding box center [448, 177] width 154 height 15
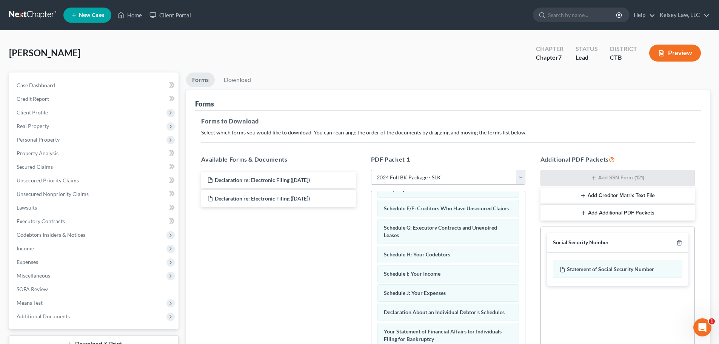
scroll to position [240, 0]
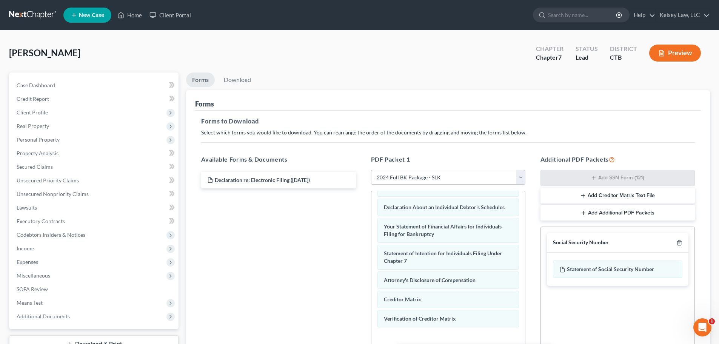
drag, startPoint x: 234, startPoint y: 194, endPoint x: 418, endPoint y: 341, distance: 234.8
click at [415, 344] on html "Home New Case Client Portal [PERSON_NAME], LLC [EMAIL_ADDRESS][DOMAIN_NAME] My …" at bounding box center [359, 233] width 719 height 466
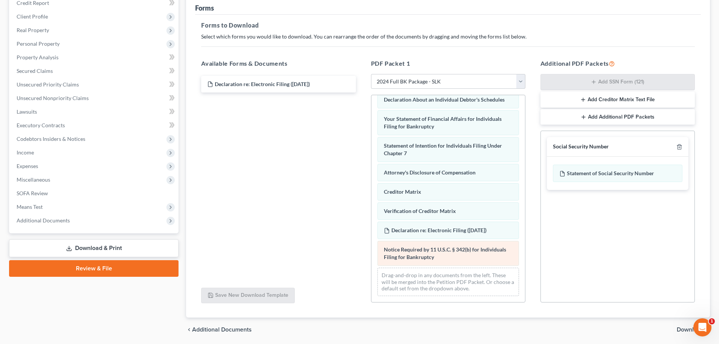
scroll to position [76, 0]
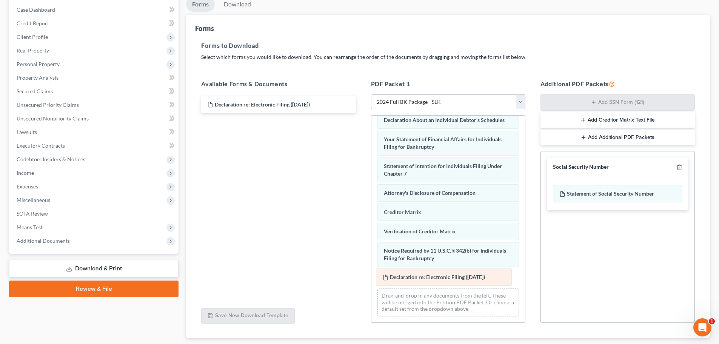
drag, startPoint x: 441, startPoint y: 248, endPoint x: 439, endPoint y: 275, distance: 26.5
click at [439, 275] on div "Declaration re: Electronic Filing ([DATE]) Chapter 7 Statement of Your Current …" at bounding box center [449, 92] width 154 height 459
click at [632, 120] on button "Add Creditor Matrix Text File" at bounding box center [618, 120] width 154 height 16
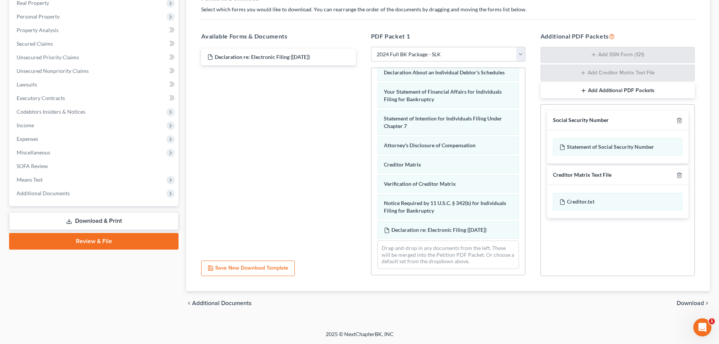
click at [689, 303] on span "Download" at bounding box center [690, 303] width 27 height 6
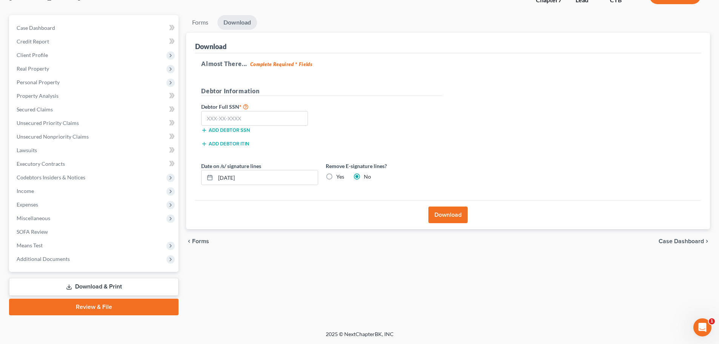
scroll to position [57, 0]
click at [222, 120] on input "text" at bounding box center [254, 118] width 107 height 15
type input "022-44-9078"
click at [289, 172] on input "[DATE]" at bounding box center [267, 177] width 102 height 14
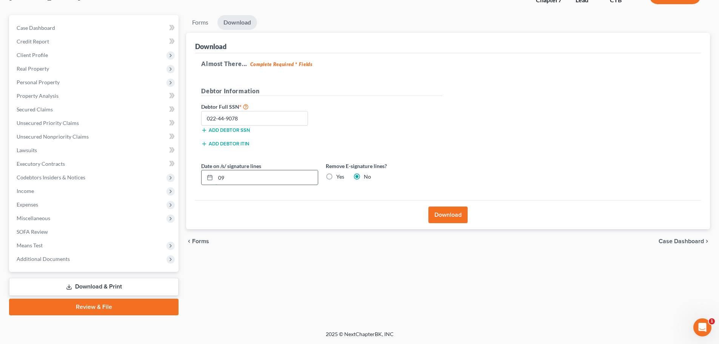
type input "0"
click at [336, 178] on label "Yes" at bounding box center [340, 177] width 8 height 8
click at [339, 178] on input "Yes" at bounding box center [341, 175] width 5 height 5
radio input "true"
radio input "false"
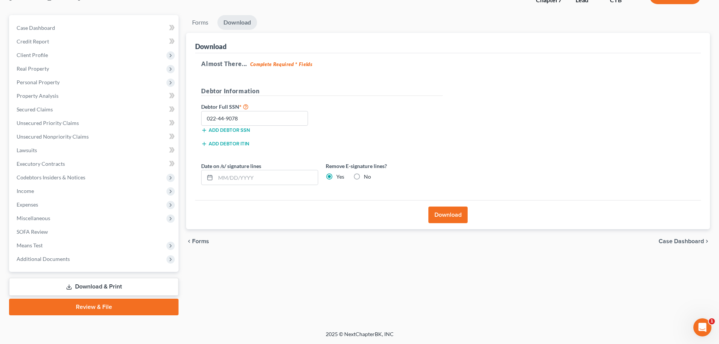
click at [448, 216] on button "Download" at bounding box center [448, 215] width 39 height 17
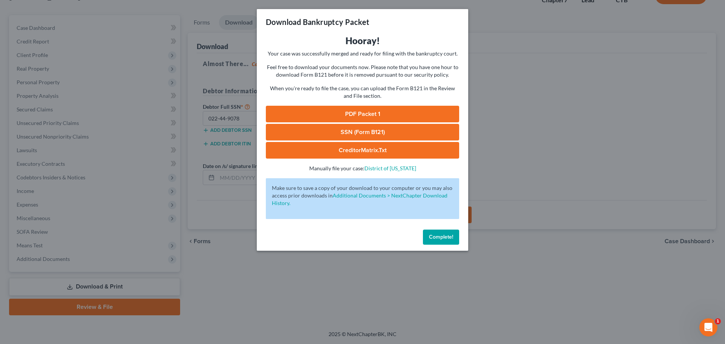
click at [387, 136] on link "SSN (Form B121)" at bounding box center [362, 132] width 193 height 17
click at [360, 112] on link "PDF Packet 1" at bounding box center [362, 114] width 193 height 17
click at [359, 150] on link "CreditorMatrix.txt" at bounding box center [362, 150] width 193 height 17
click at [441, 244] on button "Complete!" at bounding box center [441, 237] width 36 height 15
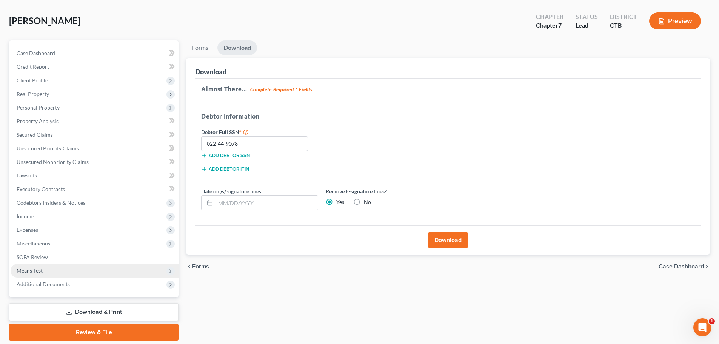
scroll to position [0, 0]
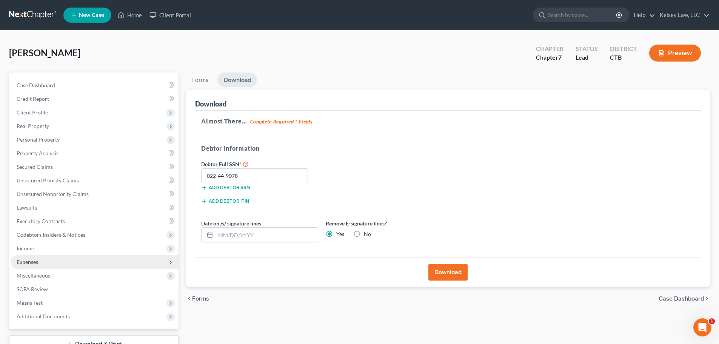
click at [66, 265] on span "Expenses" at bounding box center [95, 262] width 168 height 14
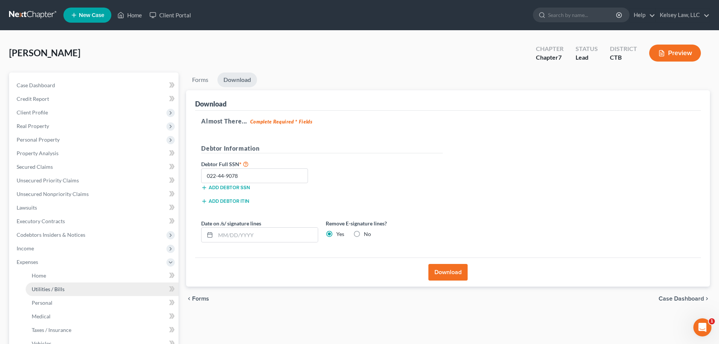
click at [59, 286] on span "Utilities / Bills" at bounding box center [48, 289] width 33 height 6
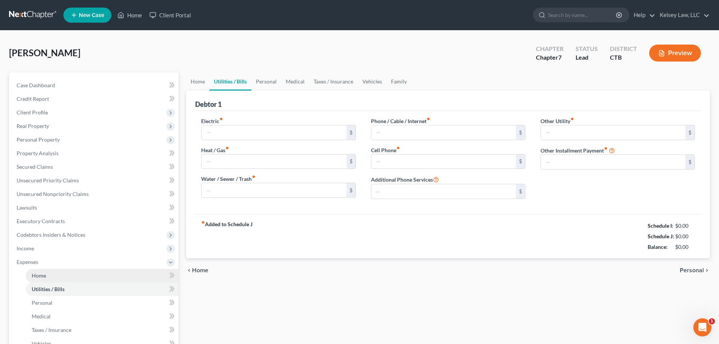
type input "195.00"
type input "0.00"
type input "100.00"
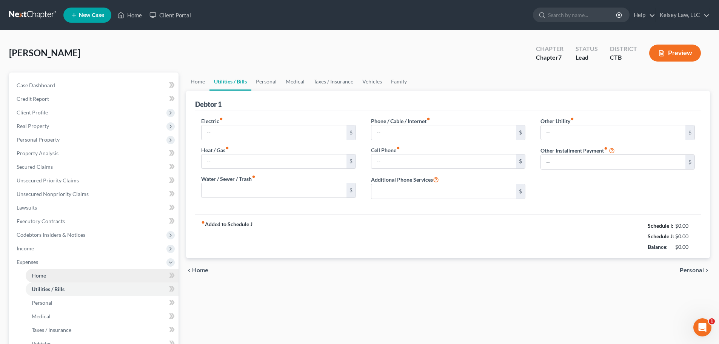
type input "0.00"
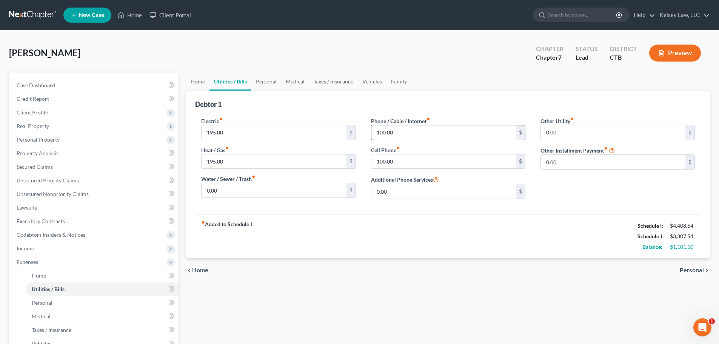
click at [406, 128] on input "100.00" at bounding box center [444, 132] width 145 height 14
click at [150, 273] on link "Home" at bounding box center [102, 276] width 153 height 14
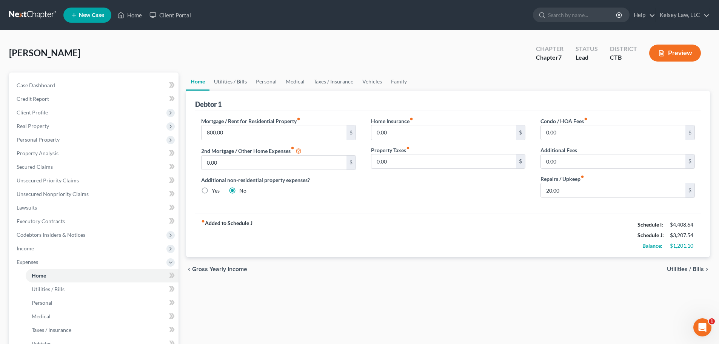
click at [239, 79] on link "Utilities / Bills" at bounding box center [231, 81] width 42 height 18
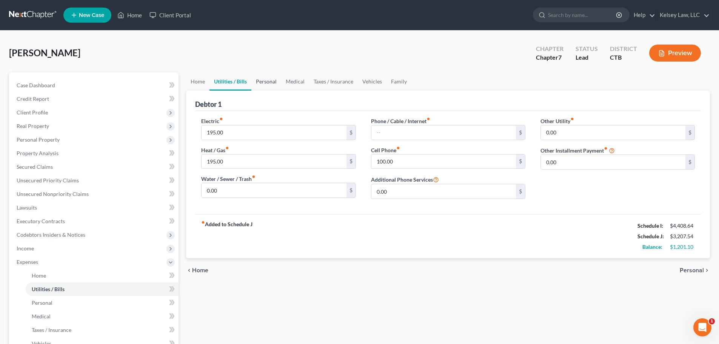
click at [265, 79] on link "Personal" at bounding box center [266, 81] width 30 height 18
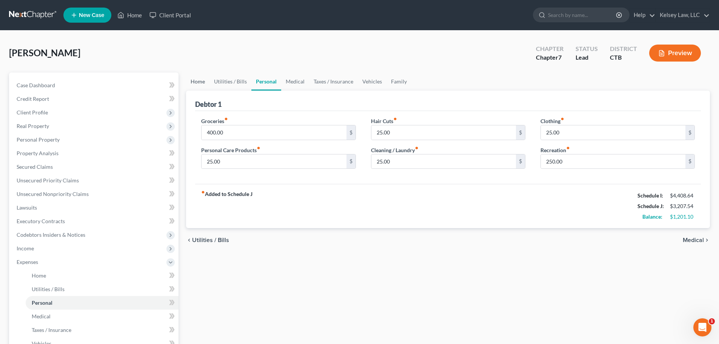
click at [199, 83] on link "Home" at bounding box center [197, 81] width 23 height 18
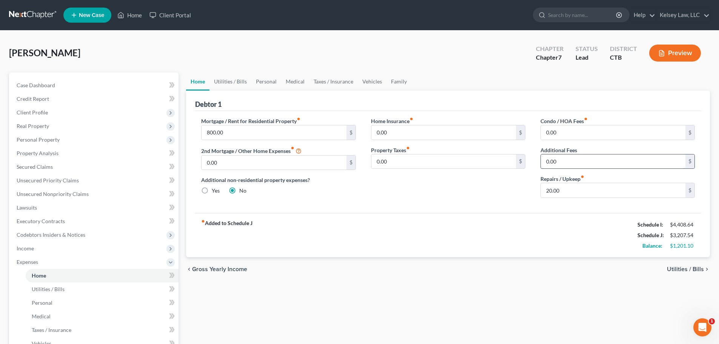
click at [595, 157] on input "0.00" at bounding box center [613, 161] width 145 height 14
click at [228, 84] on link "Utilities / Bills" at bounding box center [231, 81] width 42 height 18
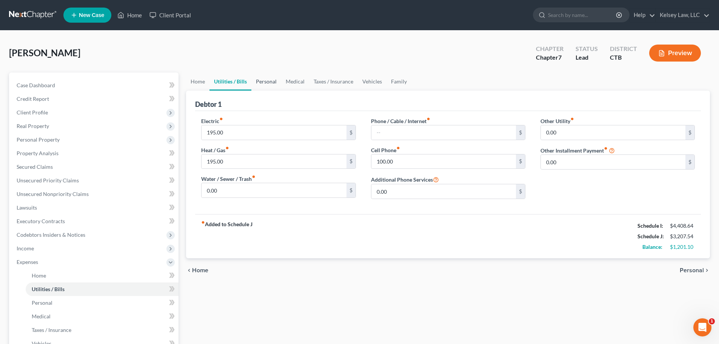
click at [257, 80] on link "Personal" at bounding box center [266, 81] width 30 height 18
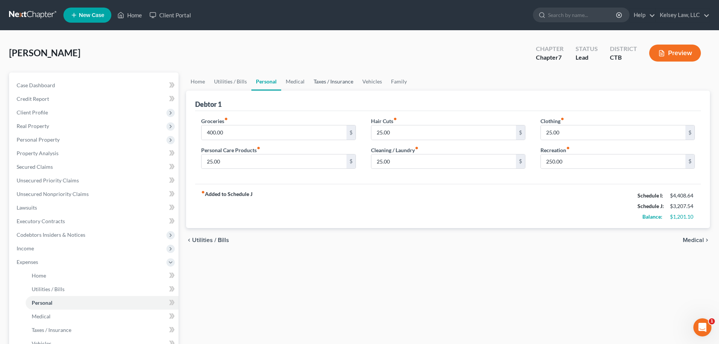
click at [320, 84] on link "Taxes / Insurance" at bounding box center [333, 81] width 49 height 18
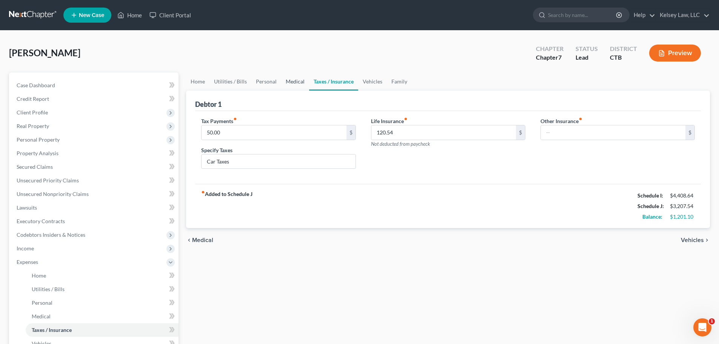
click at [285, 77] on link "Medical" at bounding box center [295, 81] width 28 height 18
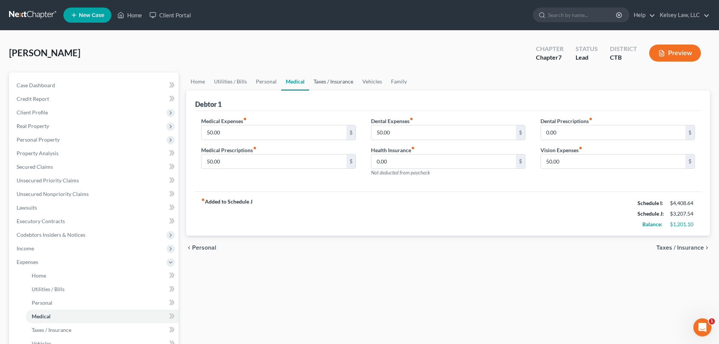
click at [342, 81] on link "Taxes / Insurance" at bounding box center [333, 81] width 49 height 18
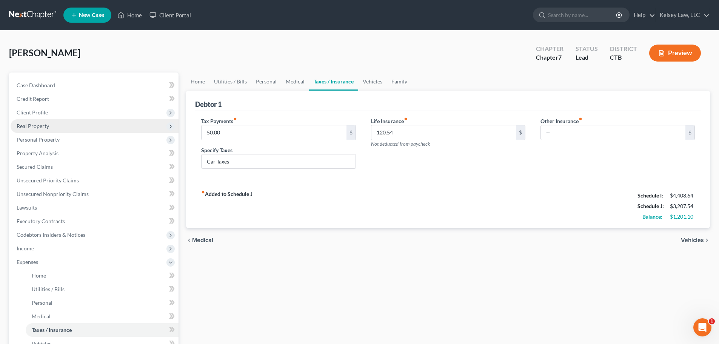
click at [65, 128] on span "Real Property" at bounding box center [95, 126] width 168 height 14
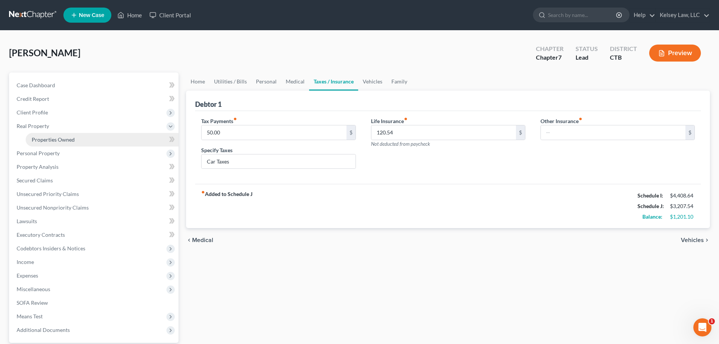
click at [67, 142] on span "Properties Owned" at bounding box center [53, 139] width 43 height 6
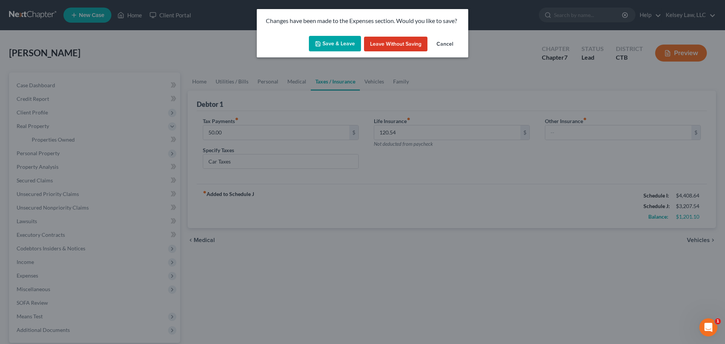
click at [449, 44] on button "Cancel" at bounding box center [444, 44] width 29 height 15
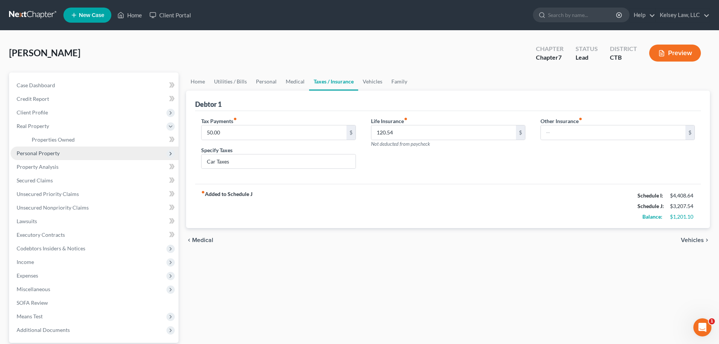
click at [42, 151] on span "Personal Property" at bounding box center [38, 153] width 43 height 6
click at [43, 155] on span "Vehicles Owned" at bounding box center [51, 153] width 38 height 6
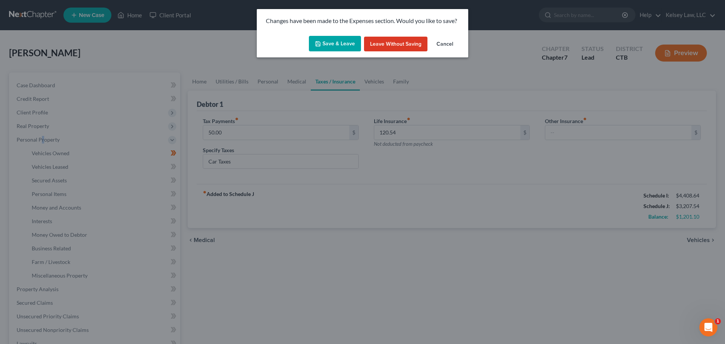
click at [329, 42] on button "Save & Leave" at bounding box center [335, 44] width 52 height 16
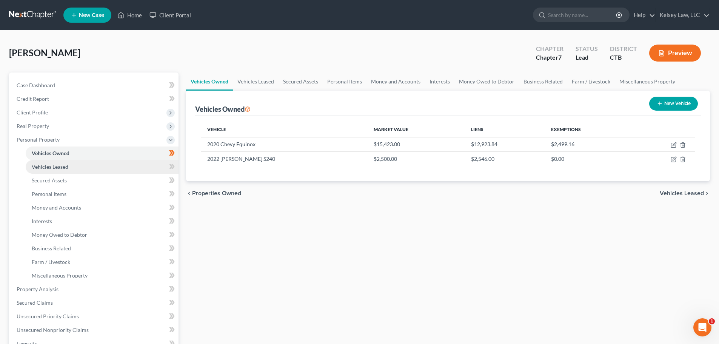
click at [45, 163] on span "Vehicles Leased" at bounding box center [50, 166] width 37 height 6
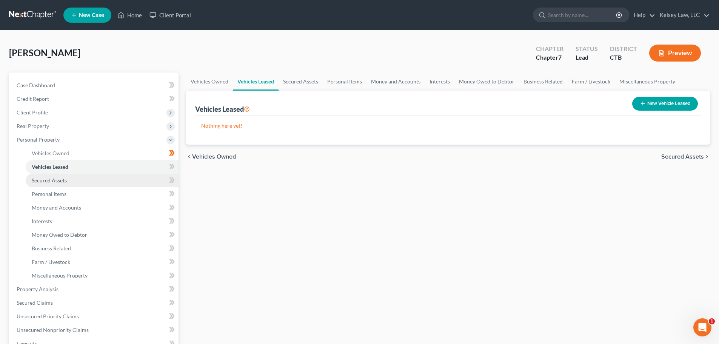
click at [46, 179] on span "Secured Assets" at bounding box center [49, 180] width 35 height 6
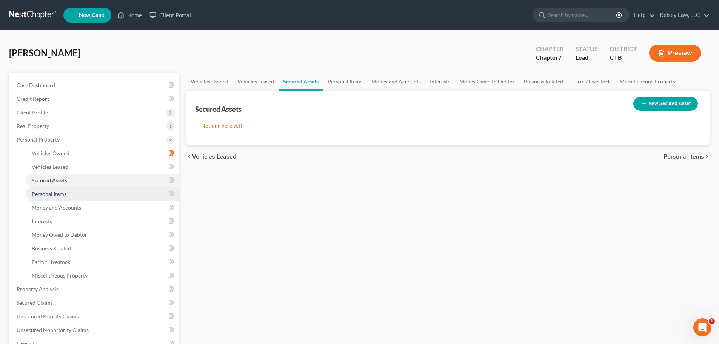
click at [50, 193] on span "Personal Items" at bounding box center [49, 194] width 35 height 6
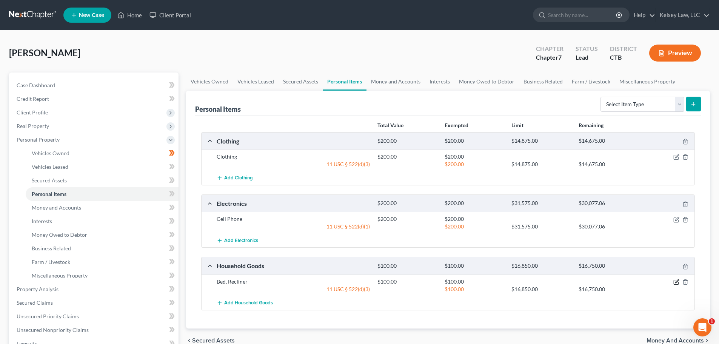
click at [678, 284] on icon "button" at bounding box center [677, 282] width 6 height 6
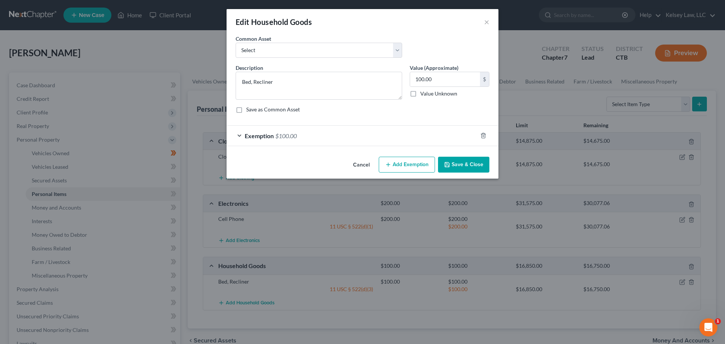
click at [302, 133] on div "Exemption $100.00" at bounding box center [352, 136] width 251 height 20
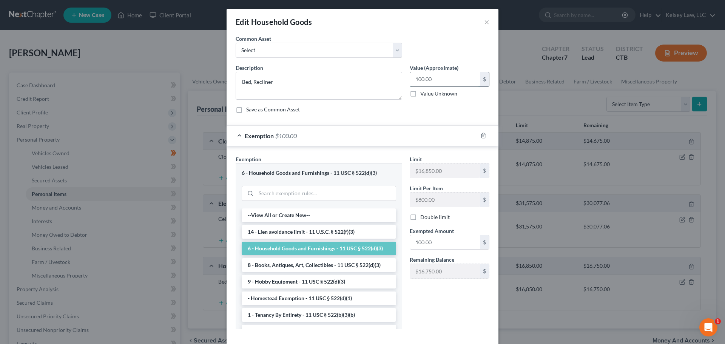
click at [439, 74] on input "100.00" at bounding box center [445, 79] width 70 height 14
type input "200.00"
click at [435, 238] on input "100.00" at bounding box center [445, 242] width 70 height 14
type input "200.00"
click at [540, 105] on div "Edit Household Goods × An exemption set must first be selected from the Filing …" at bounding box center [362, 172] width 725 height 344
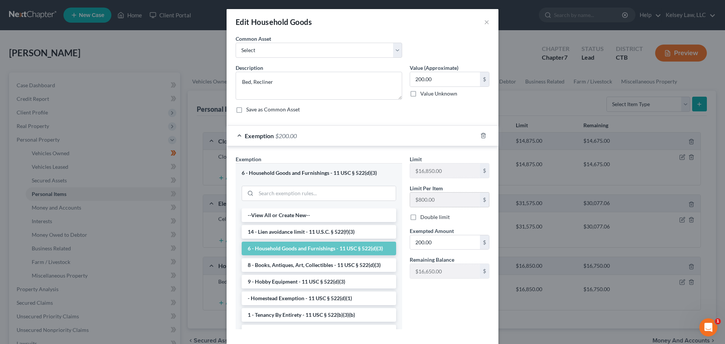
scroll to position [39, 0]
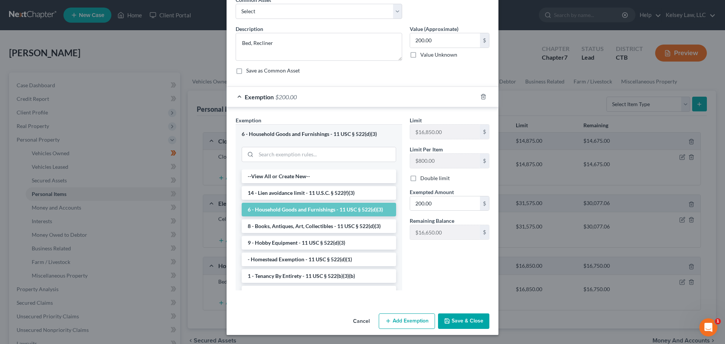
click at [461, 322] on button "Save & Close" at bounding box center [463, 321] width 51 height 16
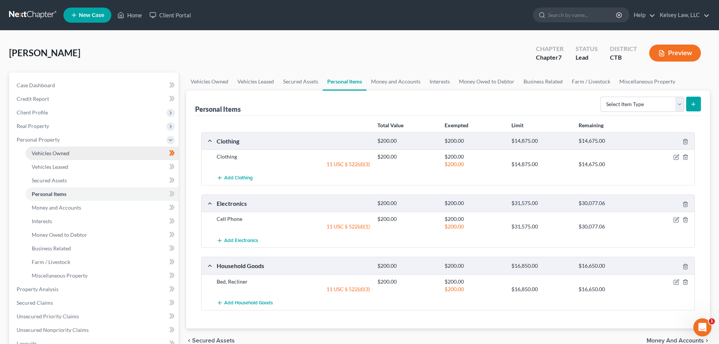
click at [77, 153] on link "Vehicles Owned" at bounding box center [102, 153] width 153 height 14
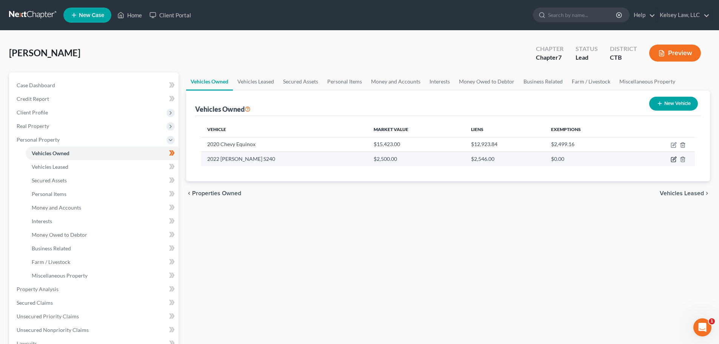
click at [673, 160] on icon "button" at bounding box center [674, 158] width 3 height 3
select select "7"
select select "4"
select select "2"
select select "0"
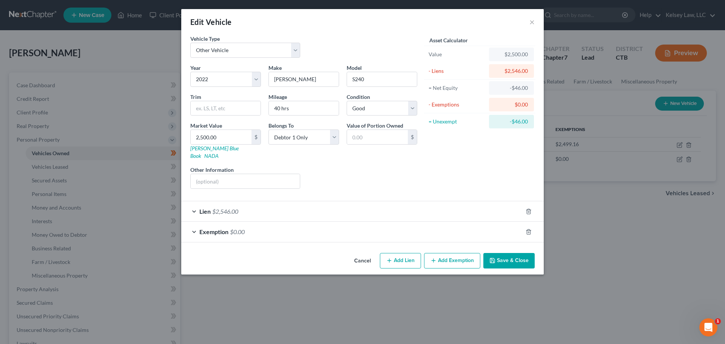
click at [194, 227] on div "Exemption $0.00" at bounding box center [351, 232] width 341 height 20
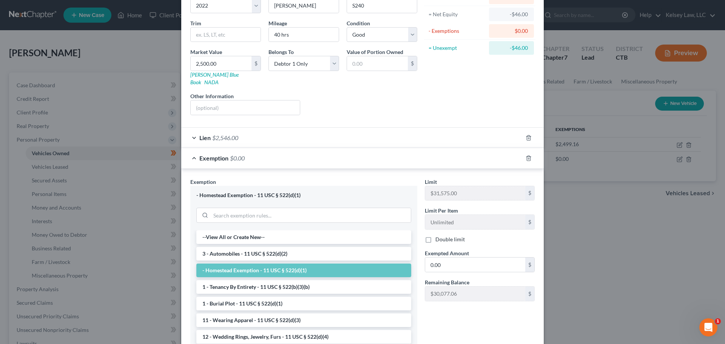
scroll to position [76, 0]
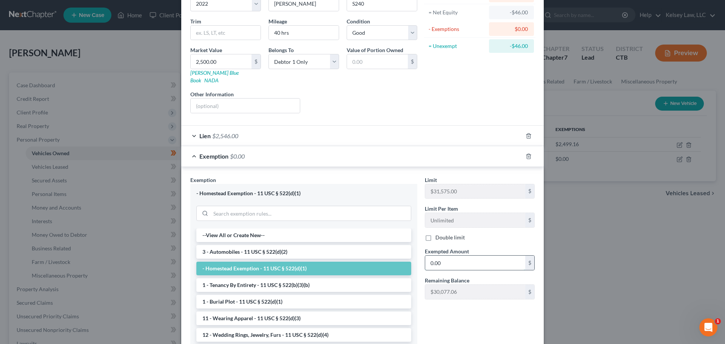
click at [452, 257] on input "0.00" at bounding box center [475, 263] width 100 height 14
type input "0"
type input "4"
type input "0.00"
click at [448, 313] on div "Limit $31,575.00 $ Limit Per Item Unlimited $ Double limit Exempted Amount * 0.…" at bounding box center [479, 265] width 117 height 179
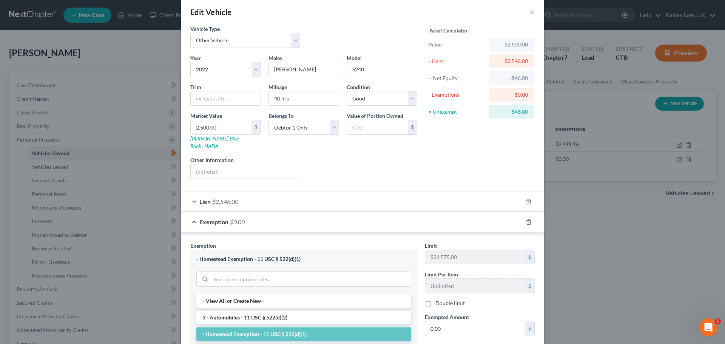
scroll to position [0, 0]
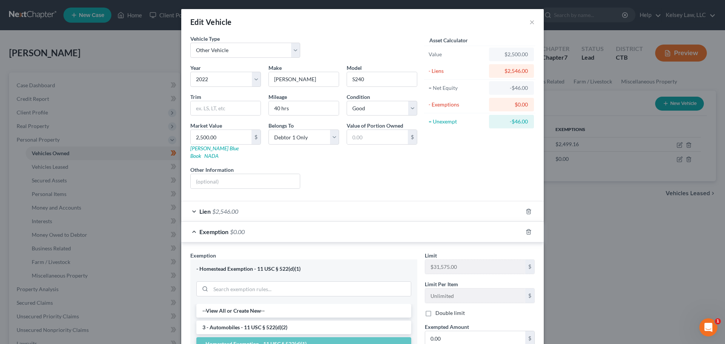
click at [518, 54] on div "$2,500.00" at bounding box center [511, 55] width 33 height 8
click at [224, 134] on input "2,500.00" at bounding box center [221, 137] width 61 height 14
type input "2"
type input "2.00"
type input "26"
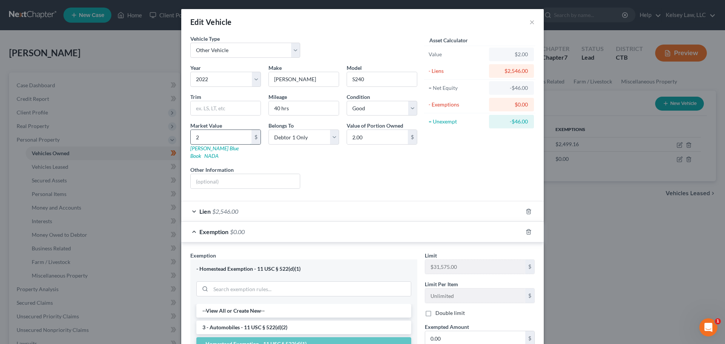
type input "26.00"
type input "2"
type input "2.00"
type input "3"
type input "3.00"
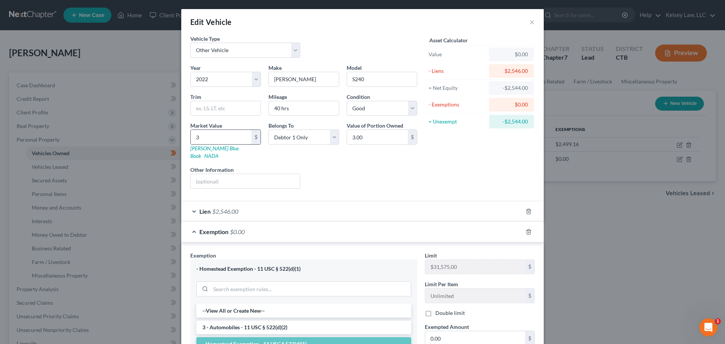
type input "30"
type input "30.00"
type input "300"
type input "300.00"
type input "3000"
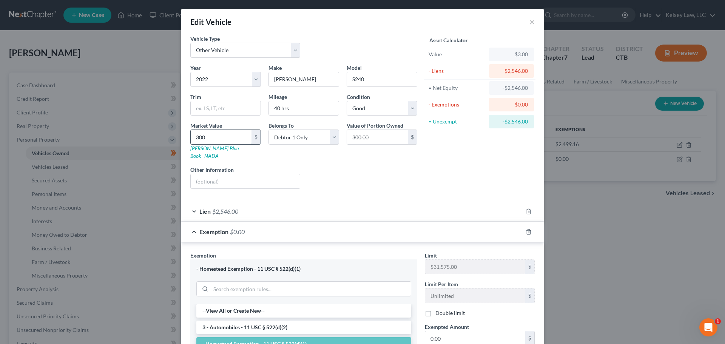
type input "3,000.00"
type input "3,000"
click at [449, 106] on div "- Exemptions" at bounding box center [457, 105] width 57 height 8
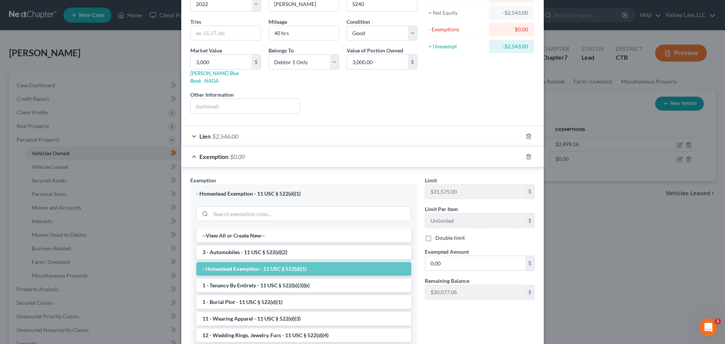
scroll to position [76, 0]
click at [244, 128] on div "Lien $2,546.00" at bounding box center [351, 136] width 341 height 20
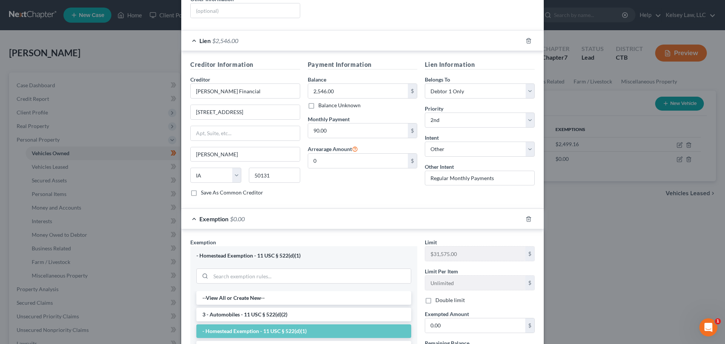
scroll to position [189, 0]
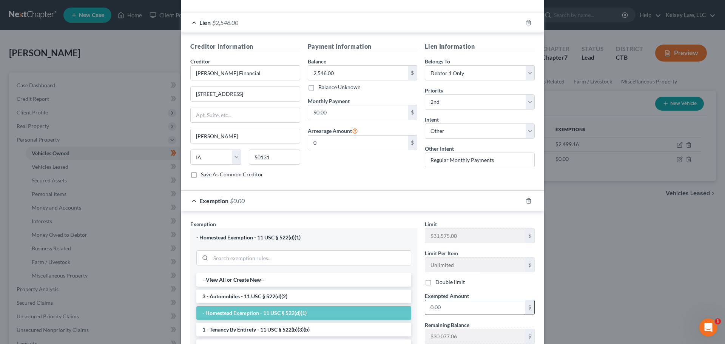
click at [446, 300] on input "0.00" at bounding box center [475, 307] width 100 height 14
type input "454.00"
click at [456, 292] on label "Exempted Amount *" at bounding box center [447, 296] width 44 height 8
click at [459, 301] on input "454.00" at bounding box center [475, 307] width 100 height 14
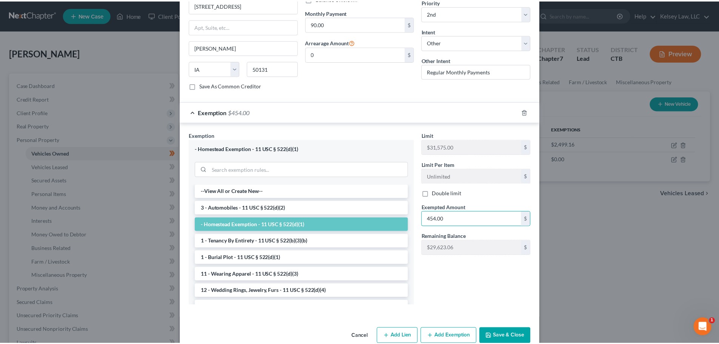
scroll to position [285, 0]
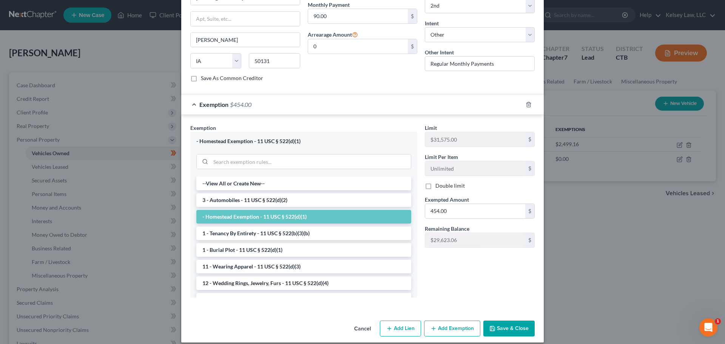
click at [500, 321] on button "Save & Close" at bounding box center [508, 329] width 51 height 16
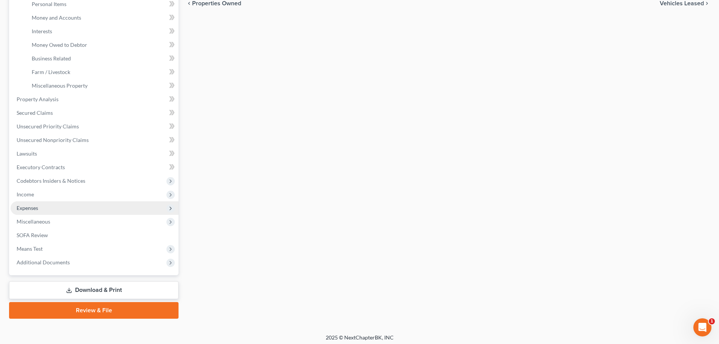
scroll to position [193, 0]
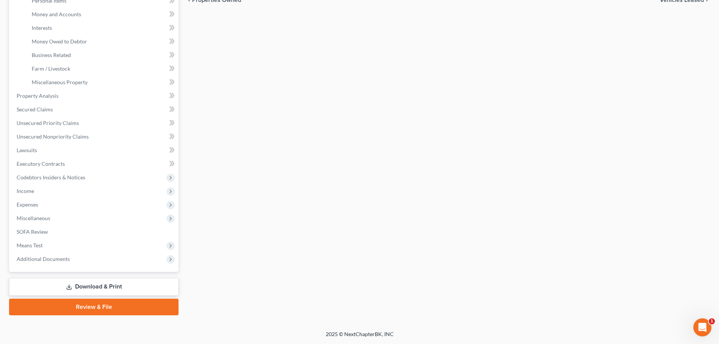
click at [98, 287] on link "Download & Print" at bounding box center [94, 287] width 170 height 18
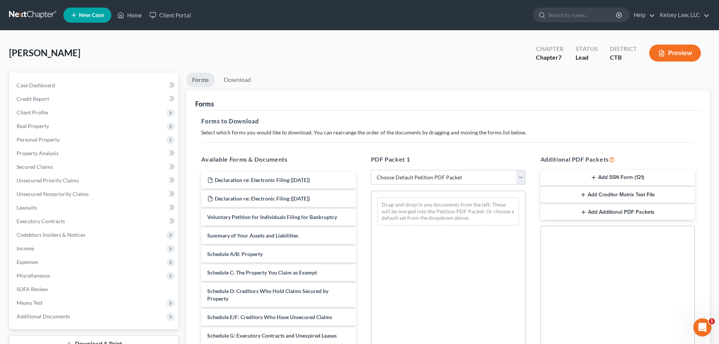
click at [398, 175] on select "Choose Default Petition PDF Packet Complete Bankruptcy Petition (all forms and …" at bounding box center [448, 177] width 154 height 15
select select "5"
click at [371, 170] on select "Choose Default Petition PDF Packet Complete Bankruptcy Petition (all forms and …" at bounding box center [448, 177] width 154 height 15
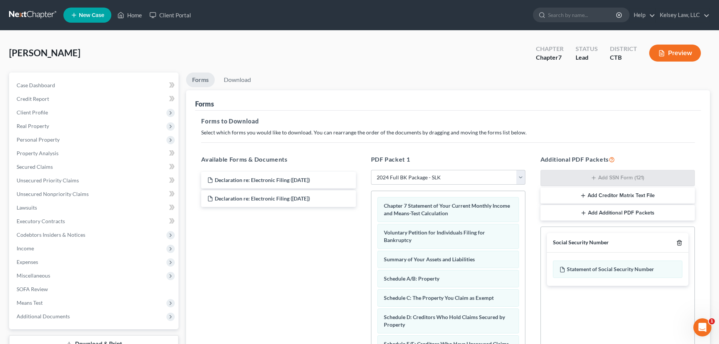
click at [680, 243] on line "button" at bounding box center [680, 244] width 0 height 2
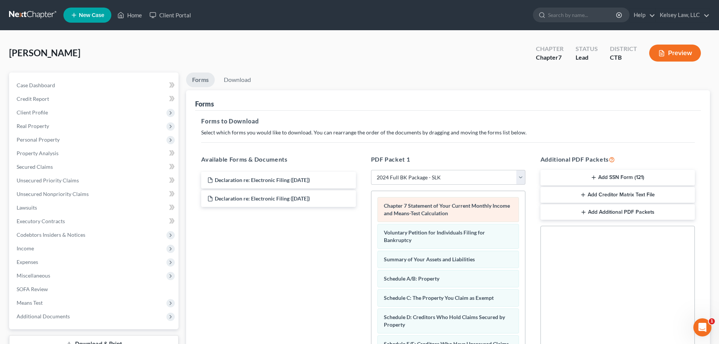
click at [403, 214] on span "Chapter 7 Statement of Your Current Monthly Income and Means-Test Calculation" at bounding box center [447, 209] width 126 height 14
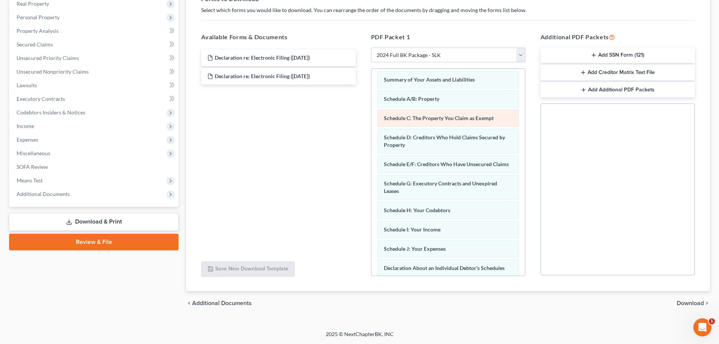
scroll to position [113, 0]
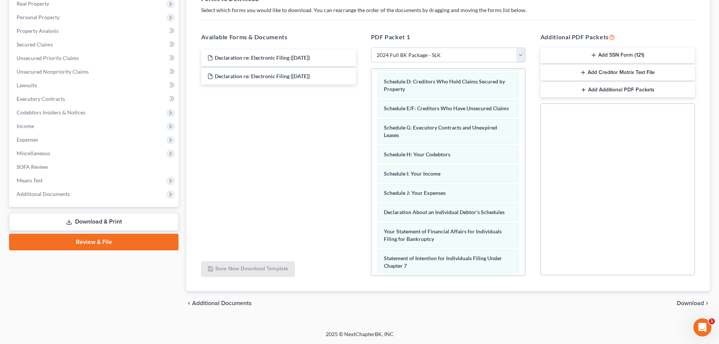
click at [681, 303] on span "Download" at bounding box center [690, 303] width 27 height 6
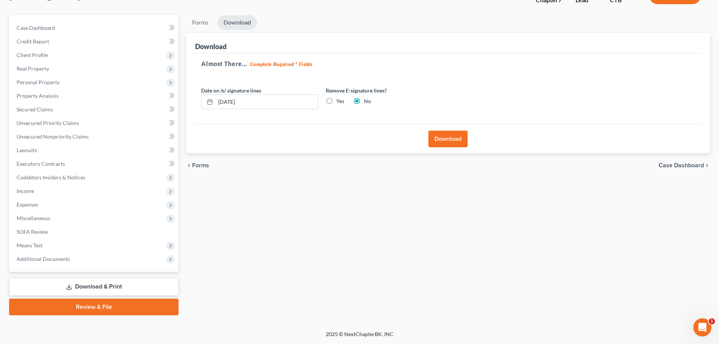
scroll to position [57, 0]
click at [259, 102] on input "[DATE]" at bounding box center [267, 102] width 102 height 14
type input "0"
click at [336, 101] on label "Yes" at bounding box center [340, 101] width 8 height 8
click at [339, 101] on input "Yes" at bounding box center [341, 99] width 5 height 5
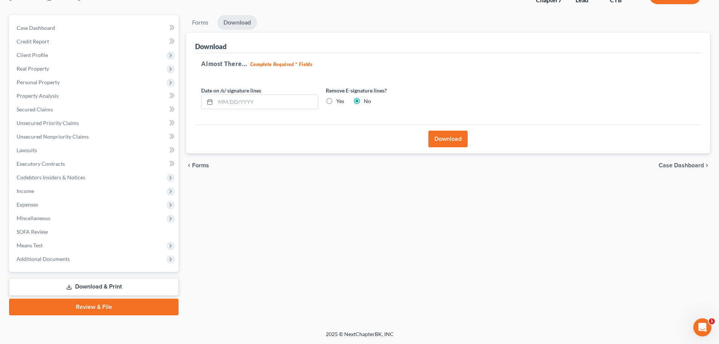
radio input "true"
radio input "false"
click at [453, 140] on button "Download" at bounding box center [448, 139] width 39 height 17
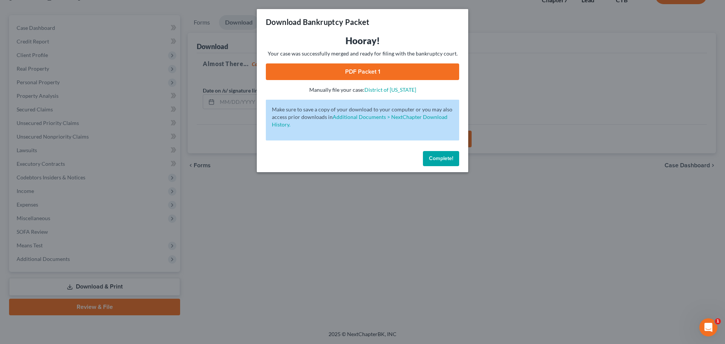
click at [380, 70] on link "PDF Packet 1" at bounding box center [362, 71] width 193 height 17
click at [441, 162] on button "Complete!" at bounding box center [441, 158] width 36 height 15
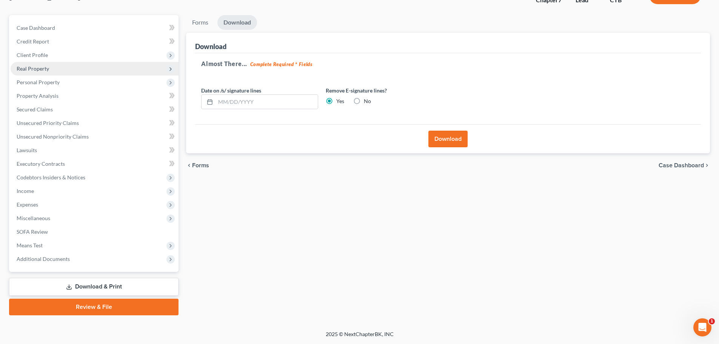
click at [29, 70] on span "Real Property" at bounding box center [33, 68] width 32 height 6
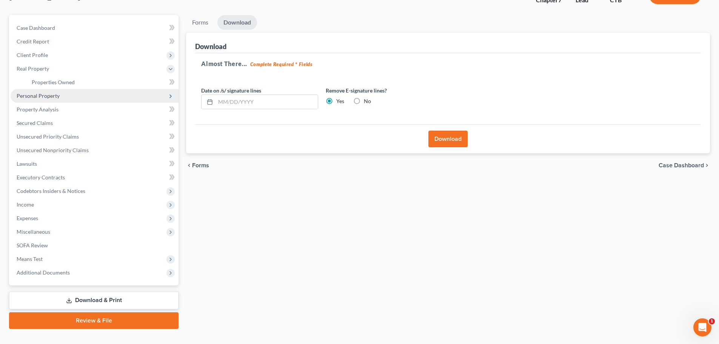
click at [42, 99] on span "Personal Property" at bounding box center [38, 95] width 43 height 6
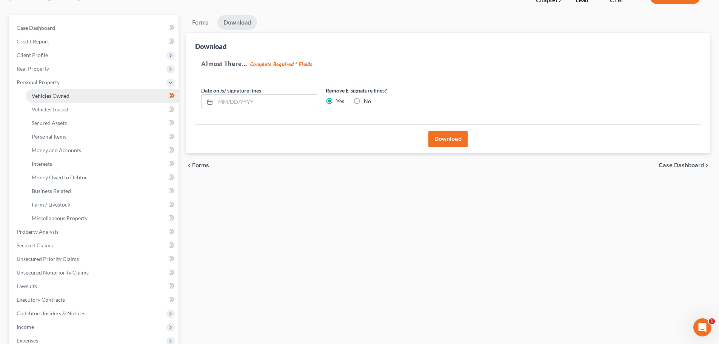
click at [59, 95] on span "Vehicles Owned" at bounding box center [51, 95] width 38 height 6
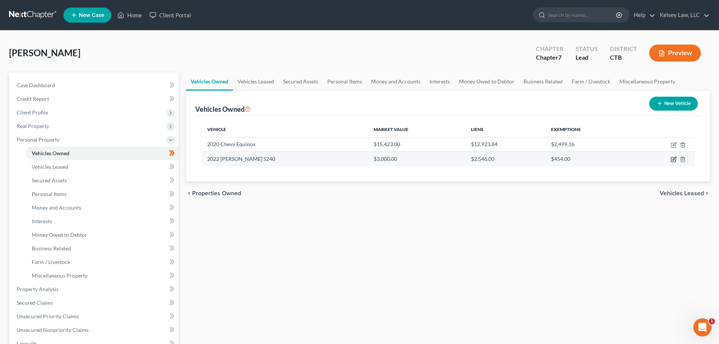
click at [675, 161] on icon "button" at bounding box center [674, 159] width 6 height 6
select select "7"
select select "4"
select select "2"
select select "0"
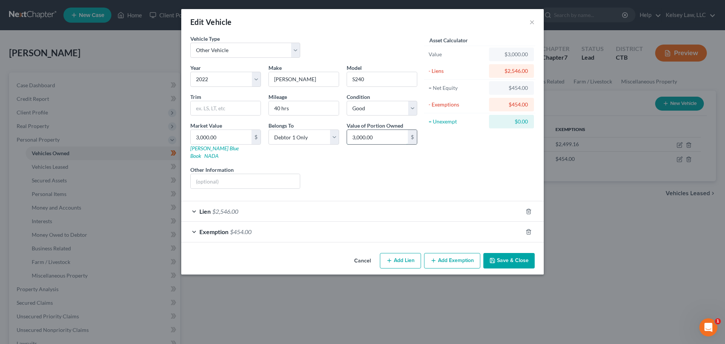
click at [395, 136] on input "3,000.00" at bounding box center [377, 137] width 61 height 14
type input "454.00"
click at [428, 182] on div "Asset Calculator Value $3,000.00 - Liens $2,546.00 = Net Equity $454.00 - Exemp…" at bounding box center [479, 115] width 117 height 160
click at [373, 181] on div "Year Select 2026 2025 2024 2023 2022 2021 2020 2019 2018 2017 2016 2015 2014 20…" at bounding box center [304, 129] width 234 height 131
click at [510, 254] on button "Save & Close" at bounding box center [508, 261] width 51 height 16
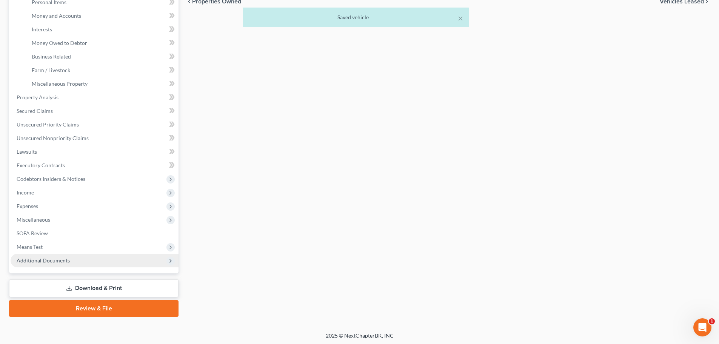
scroll to position [193, 0]
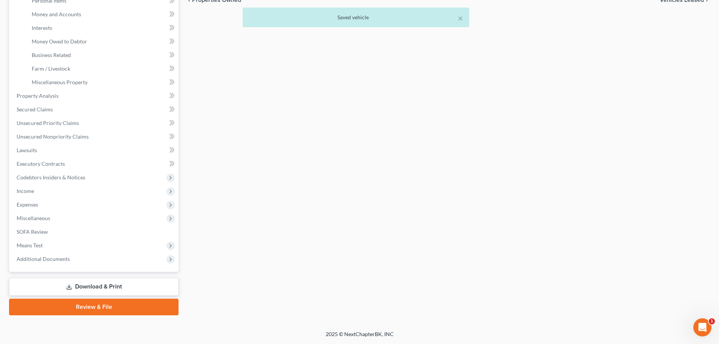
click at [120, 282] on link "Download & Print" at bounding box center [94, 287] width 170 height 18
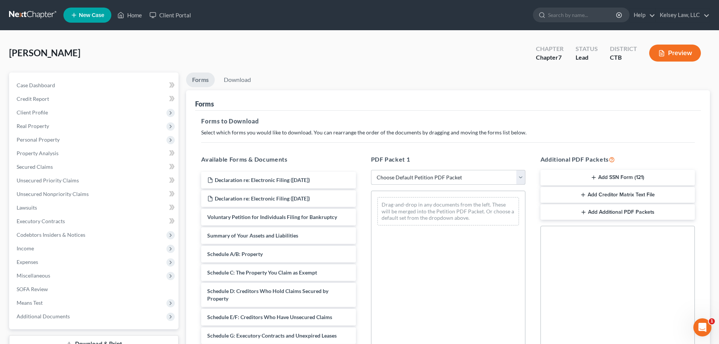
click at [519, 175] on select "Choose Default Petition PDF Packet Complete Bankruptcy Petition (all forms and …" at bounding box center [448, 177] width 154 height 15
select select "5"
click at [371, 170] on select "Choose Default Petition PDF Packet Complete Bankruptcy Petition (all forms and …" at bounding box center [448, 177] width 154 height 15
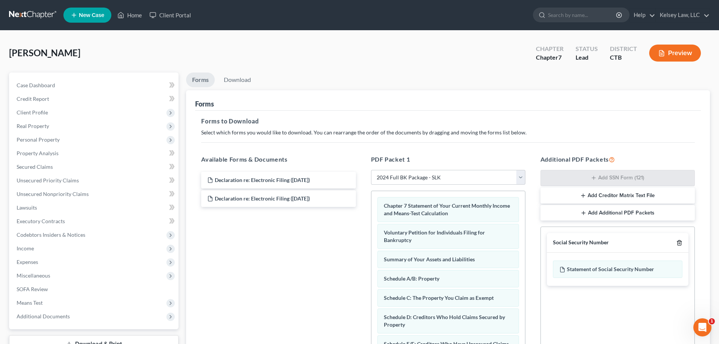
click at [681, 242] on icon "button" at bounding box center [679, 242] width 3 height 5
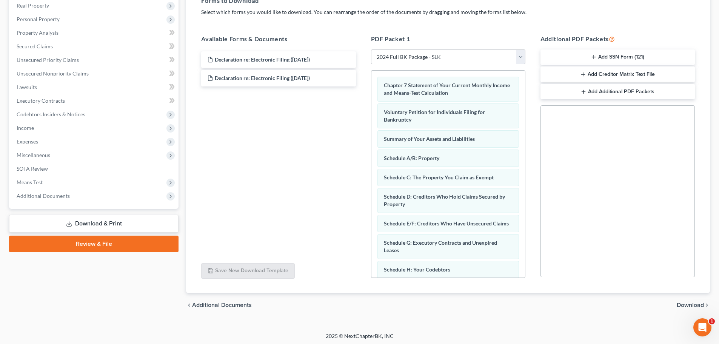
scroll to position [122, 0]
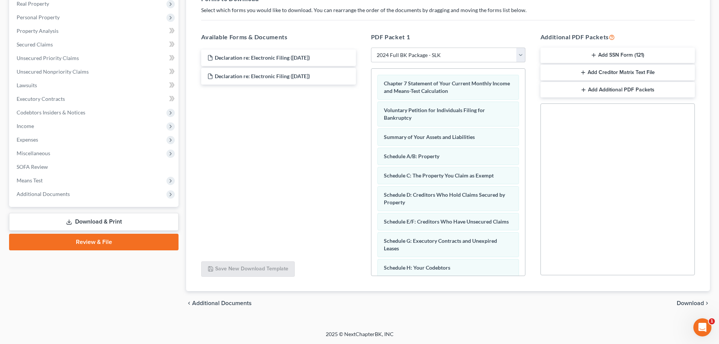
click at [693, 303] on span "Download" at bounding box center [690, 303] width 27 height 6
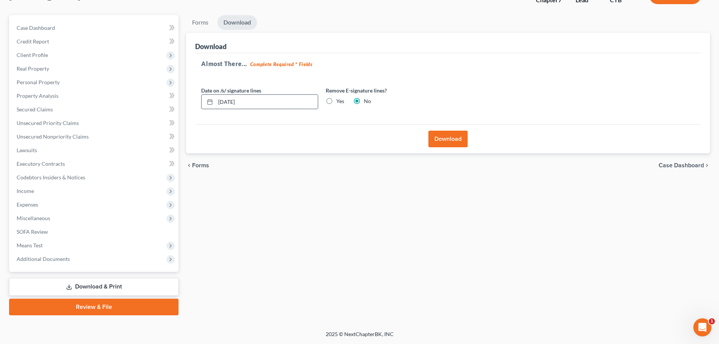
click at [245, 104] on input "[DATE]" at bounding box center [267, 102] width 102 height 14
drag, startPoint x: 249, startPoint y: 104, endPoint x: 165, endPoint y: 108, distance: 83.6
click at [165, 108] on div "Petition Navigation Case Dashboard Payments Invoices Payments Payments Credit R…" at bounding box center [359, 165] width 709 height 300
drag, startPoint x: 328, startPoint y: 100, endPoint x: 449, endPoint y: 148, distance: 130.0
click at [336, 100] on label "Yes" at bounding box center [340, 101] width 8 height 8
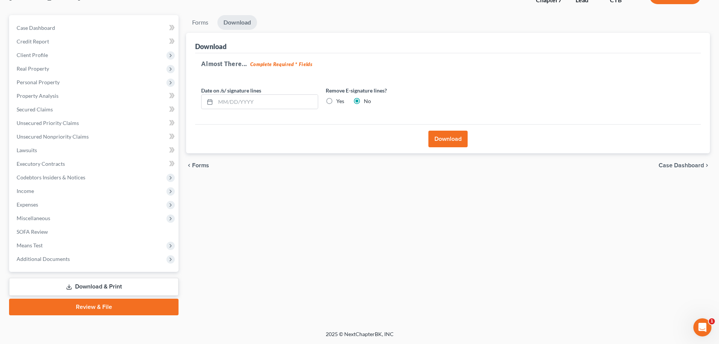
click at [339, 100] on input "Yes" at bounding box center [341, 99] width 5 height 5
radio input "true"
radio input "false"
click at [450, 138] on button "Download" at bounding box center [448, 139] width 39 height 17
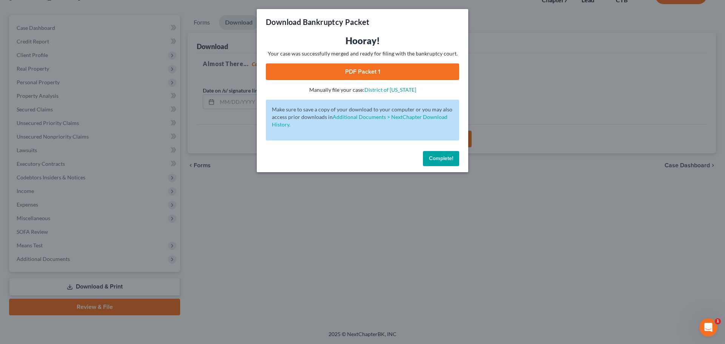
drag, startPoint x: 372, startPoint y: 59, endPoint x: 369, endPoint y: 73, distance: 14.6
click at [372, 59] on div "Hooray! Your case was successfully merged and ready for filing with the bankrup…" at bounding box center [362, 64] width 193 height 59
click at [368, 75] on link "PDF Packet 1" at bounding box center [362, 71] width 193 height 17
click at [447, 157] on span "Complete!" at bounding box center [441, 158] width 24 height 6
